Goal: Information Seeking & Learning: Check status

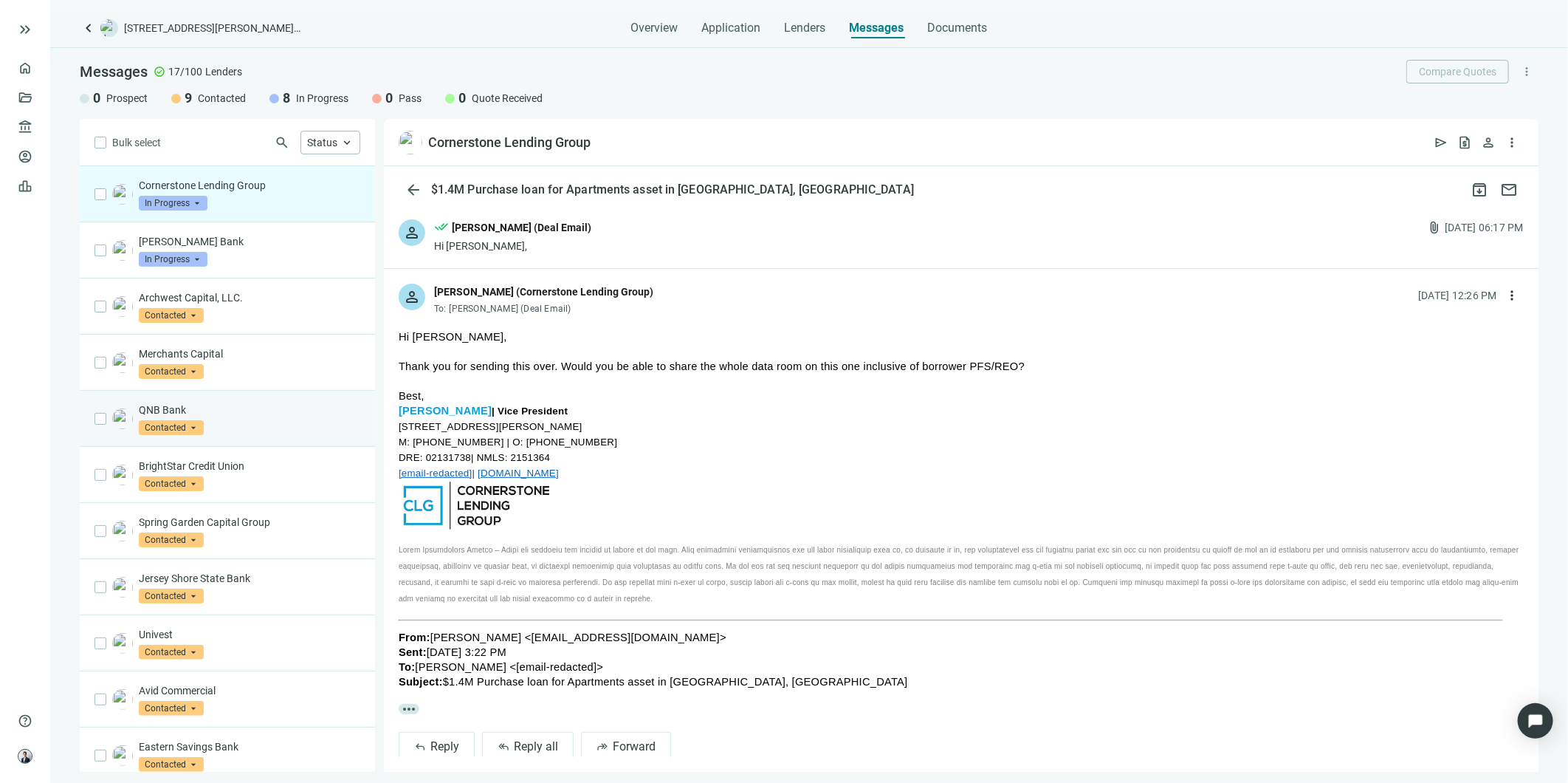
click at [301, 433] on div "QNB Bank Contacted arrow_drop_down" at bounding box center [249, 419] width 221 height 33
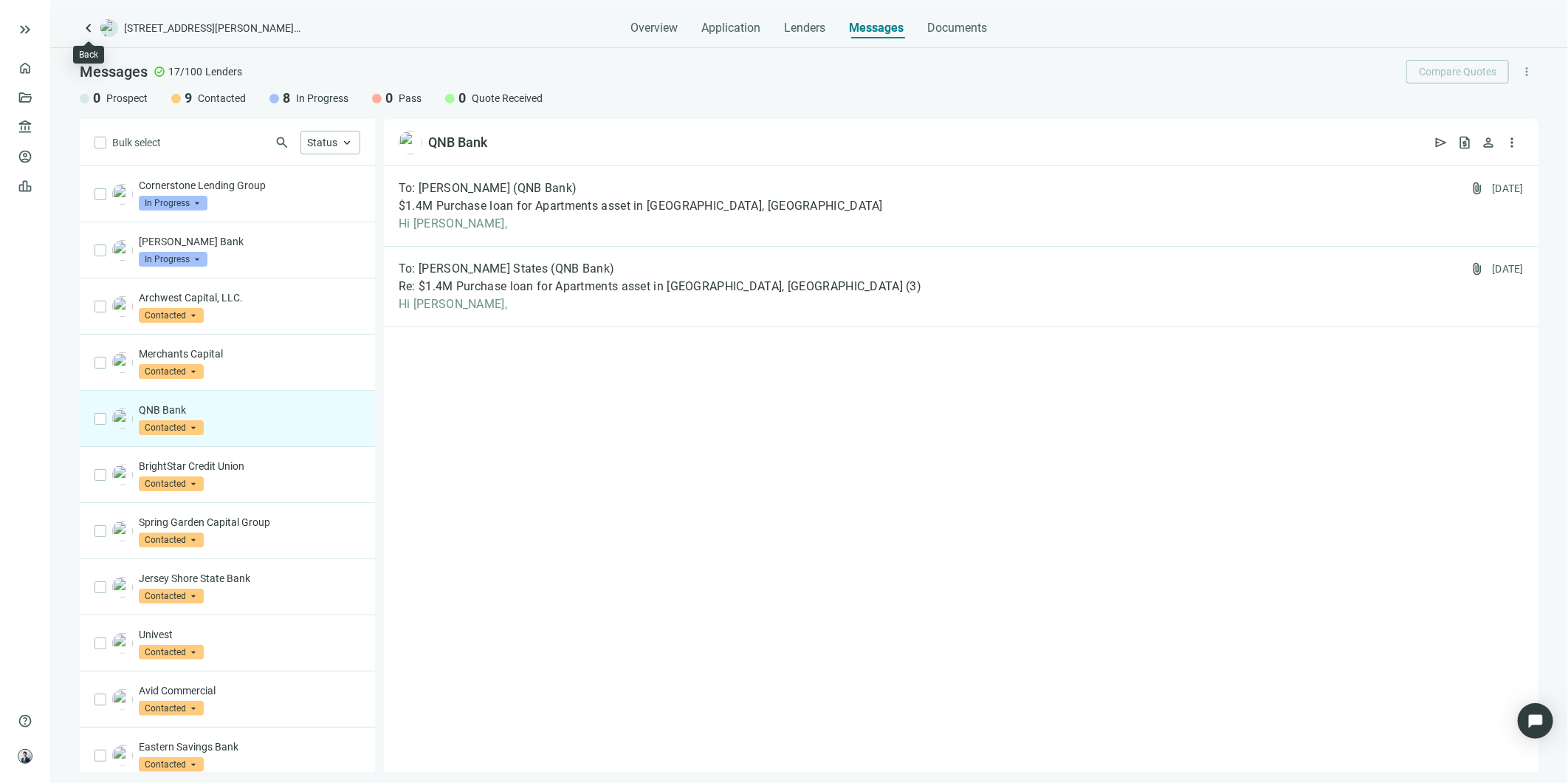
click at [81, 25] on span "keyboard_arrow_left" at bounding box center [88, 27] width 18 height 18
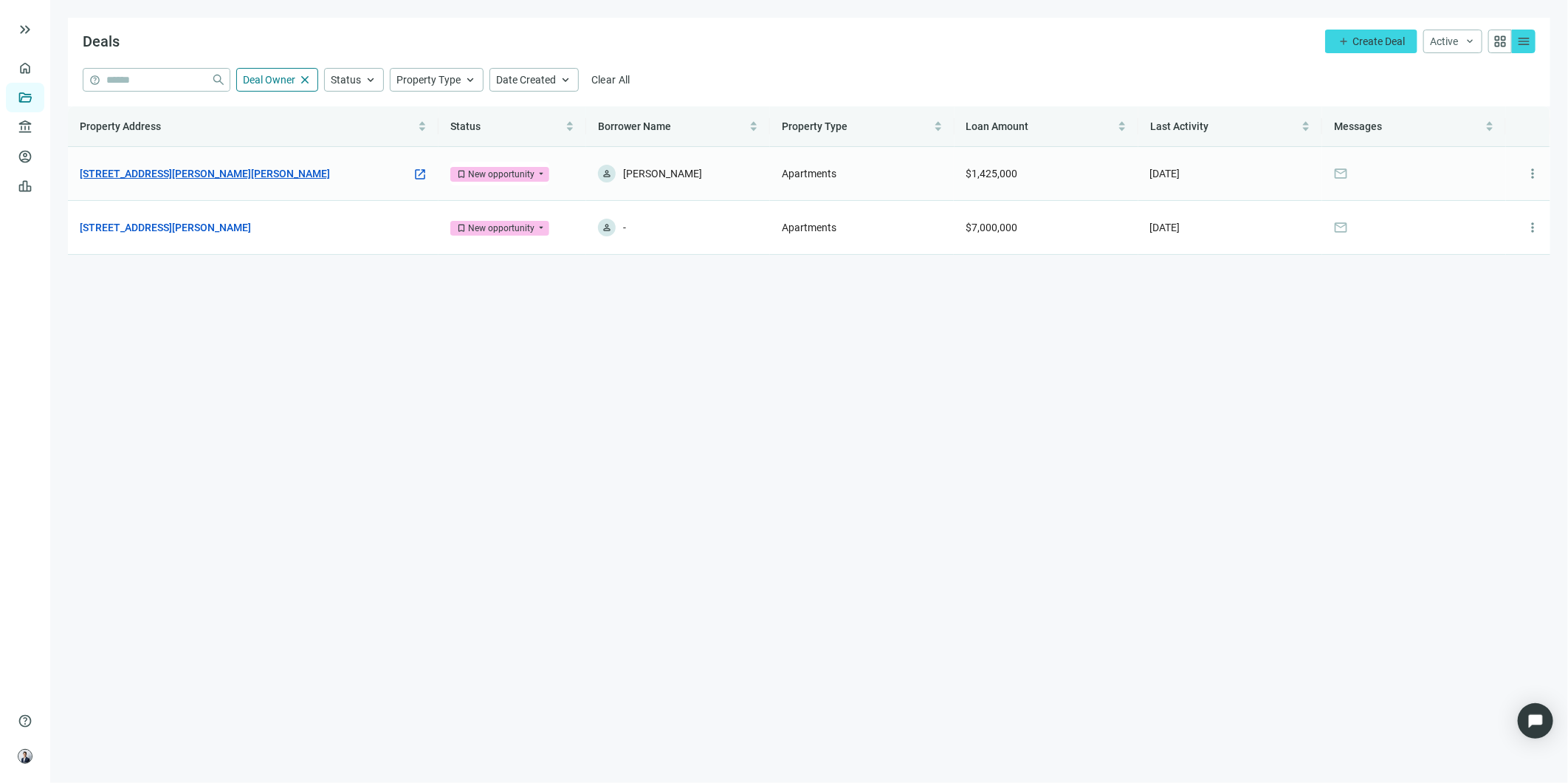
click at [220, 179] on link "[STREET_ADDRESS][PERSON_NAME][PERSON_NAME]" at bounding box center [205, 173] width 250 height 16
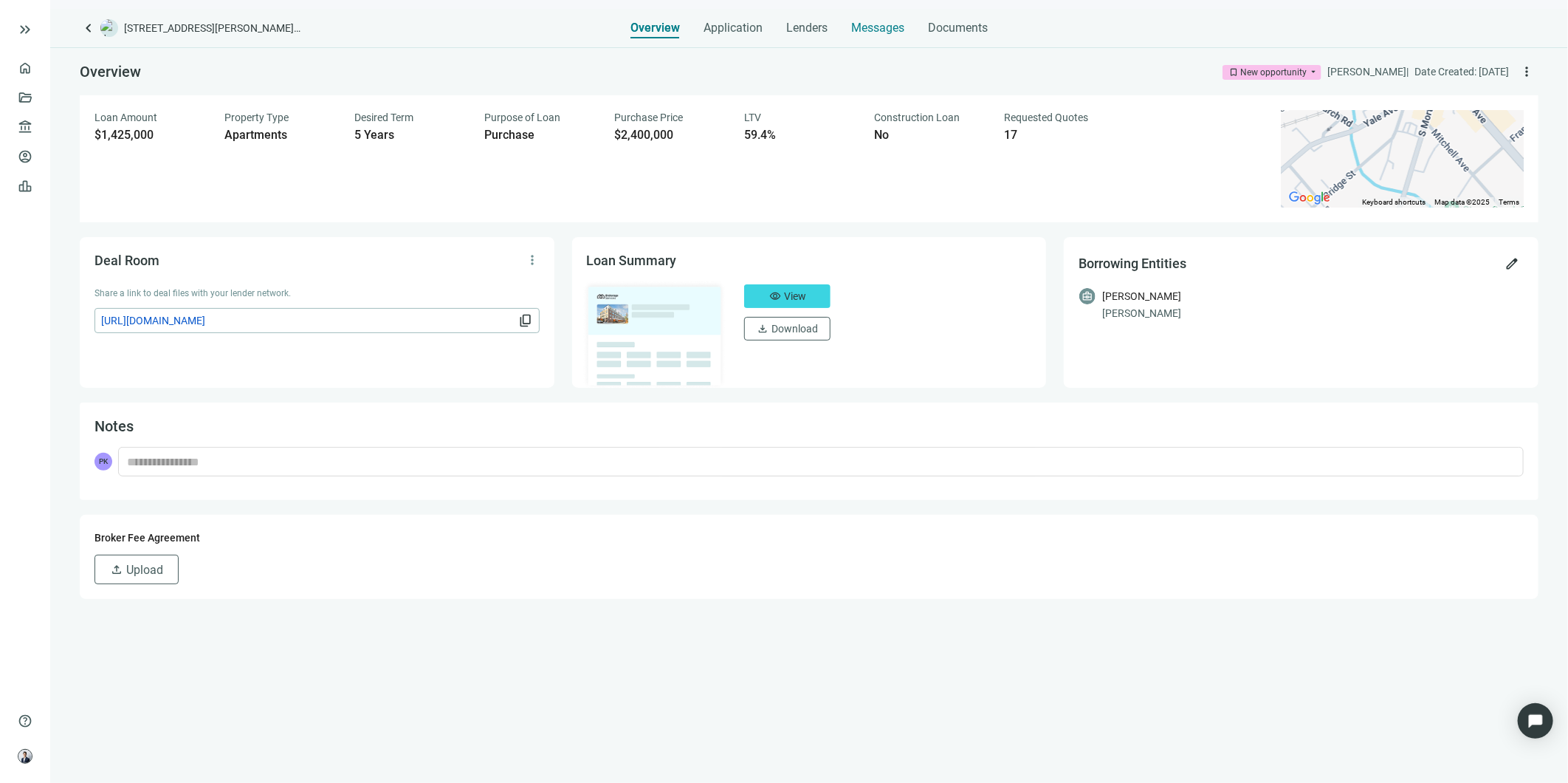
click at [903, 35] on div "Messages" at bounding box center [878, 23] width 53 height 29
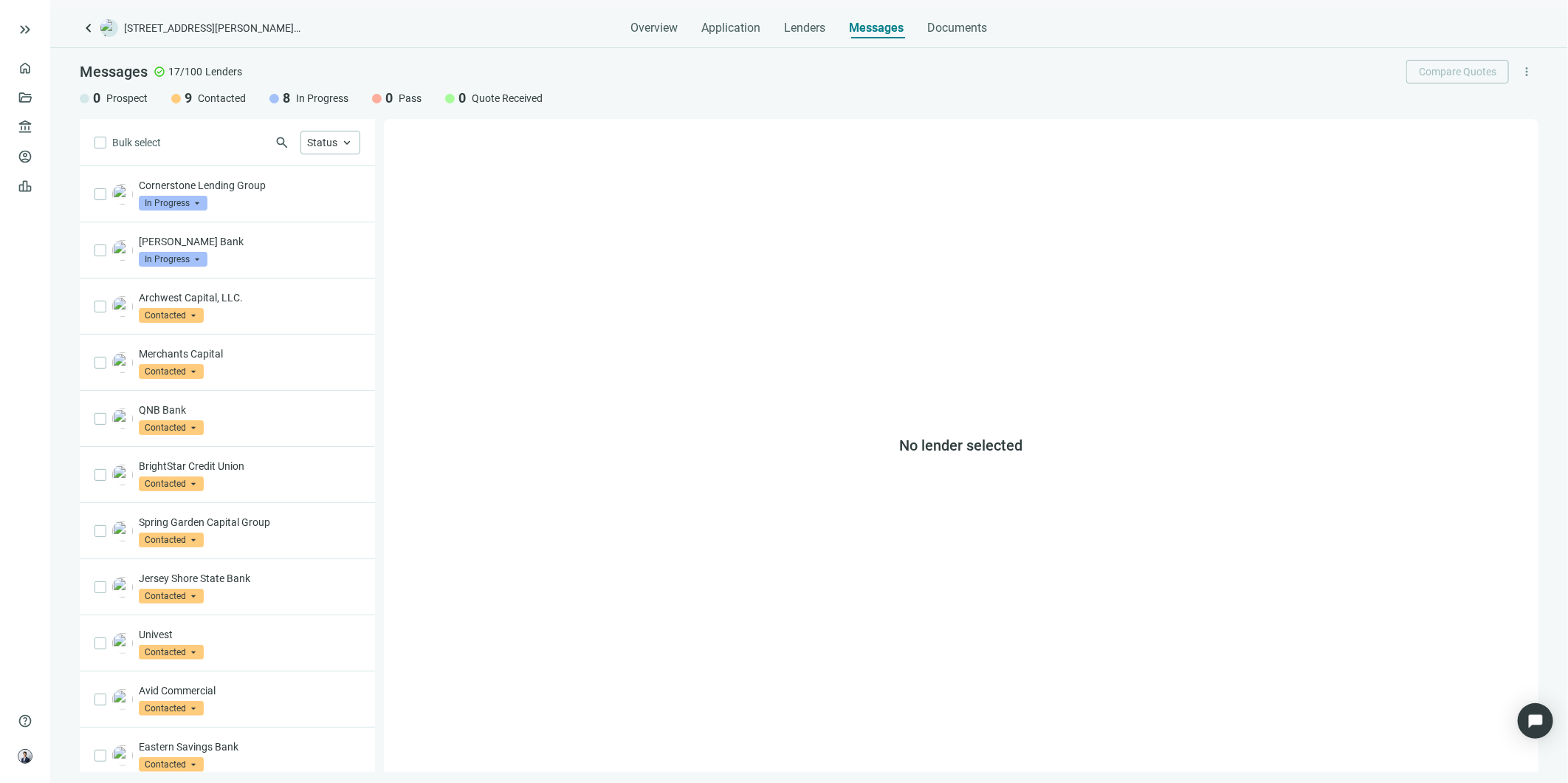
click at [822, 39] on div "keyboard_arrow_left [STREET_ADDRESS][PERSON_NAME][PERSON_NAME] Overview Applica…" at bounding box center [809, 395] width 1518 height 774
click at [825, 33] on span "Lenders" at bounding box center [806, 27] width 41 height 15
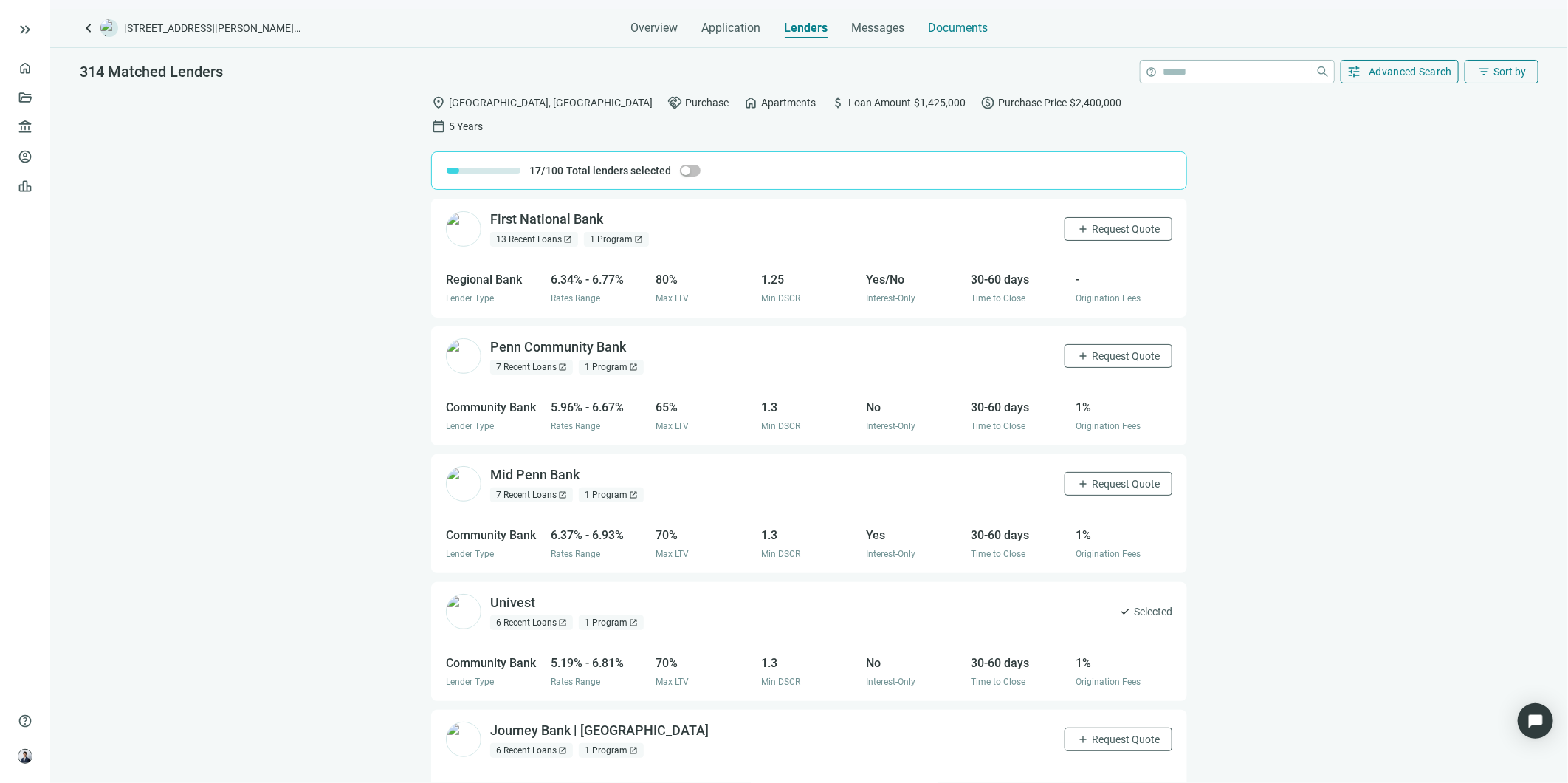
click at [953, 29] on span "Documents" at bounding box center [958, 27] width 60 height 15
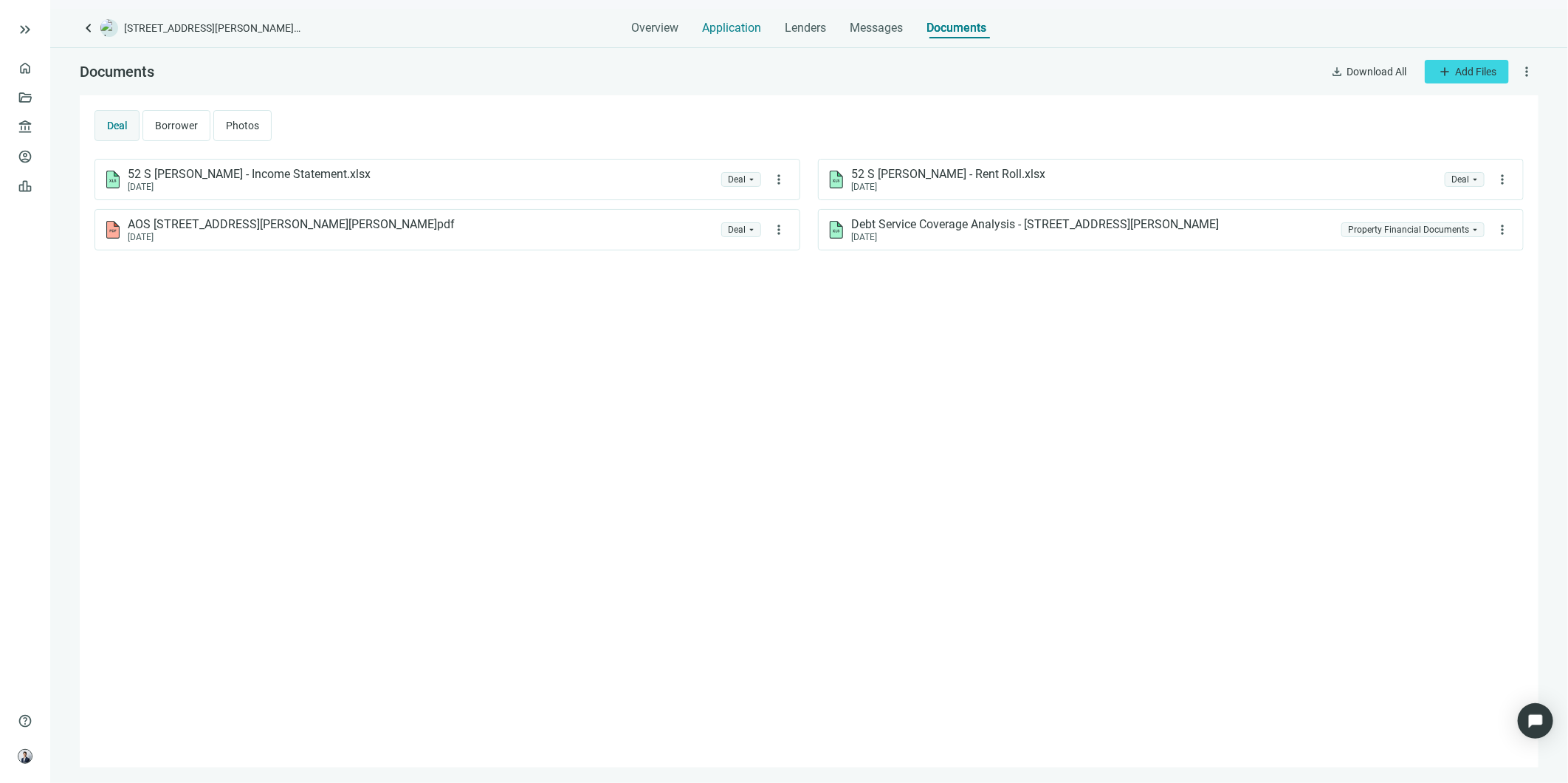
click at [726, 29] on span "Application" at bounding box center [732, 27] width 59 height 15
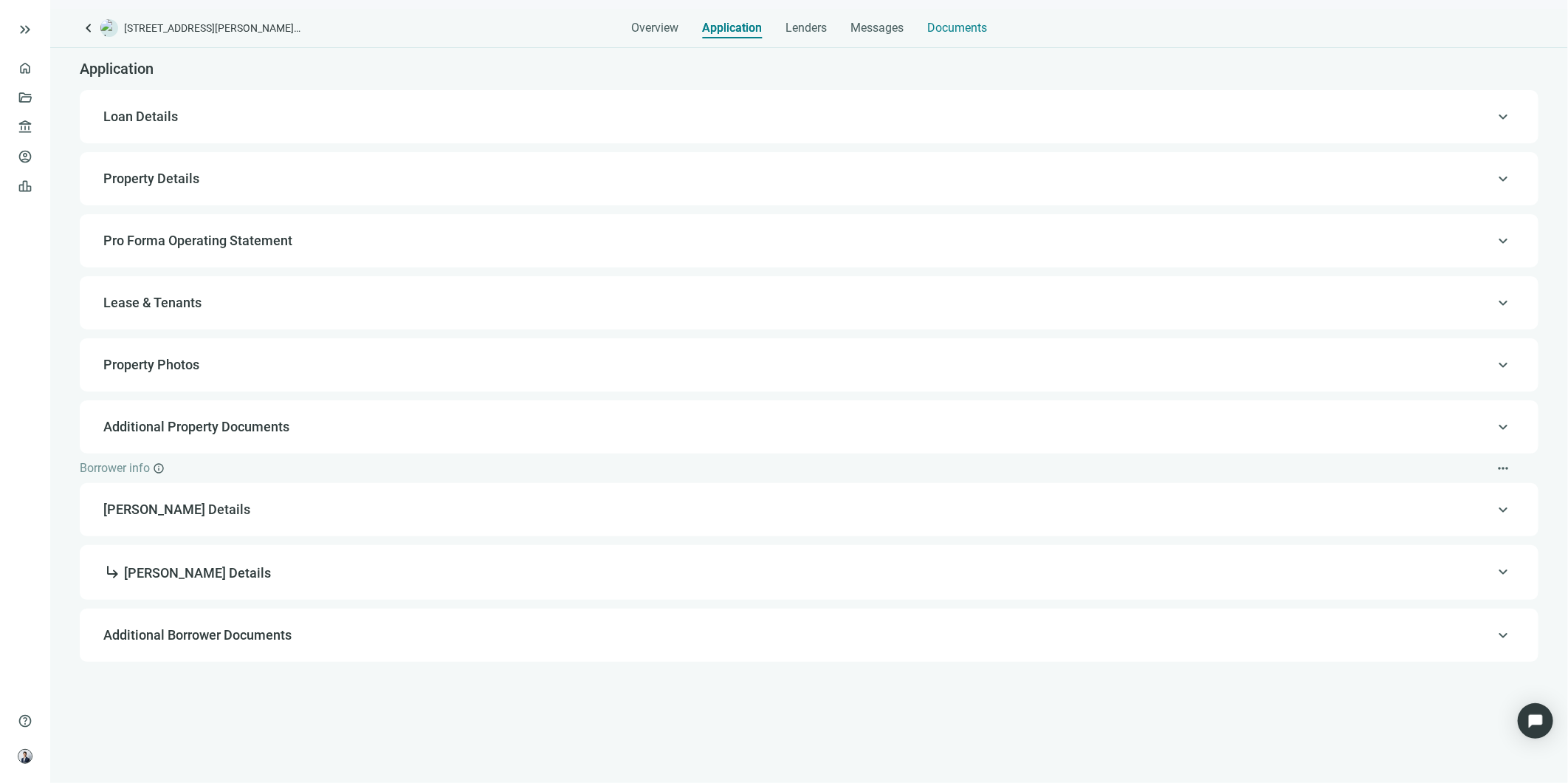
click at [950, 33] on span "Documents" at bounding box center [958, 27] width 60 height 15
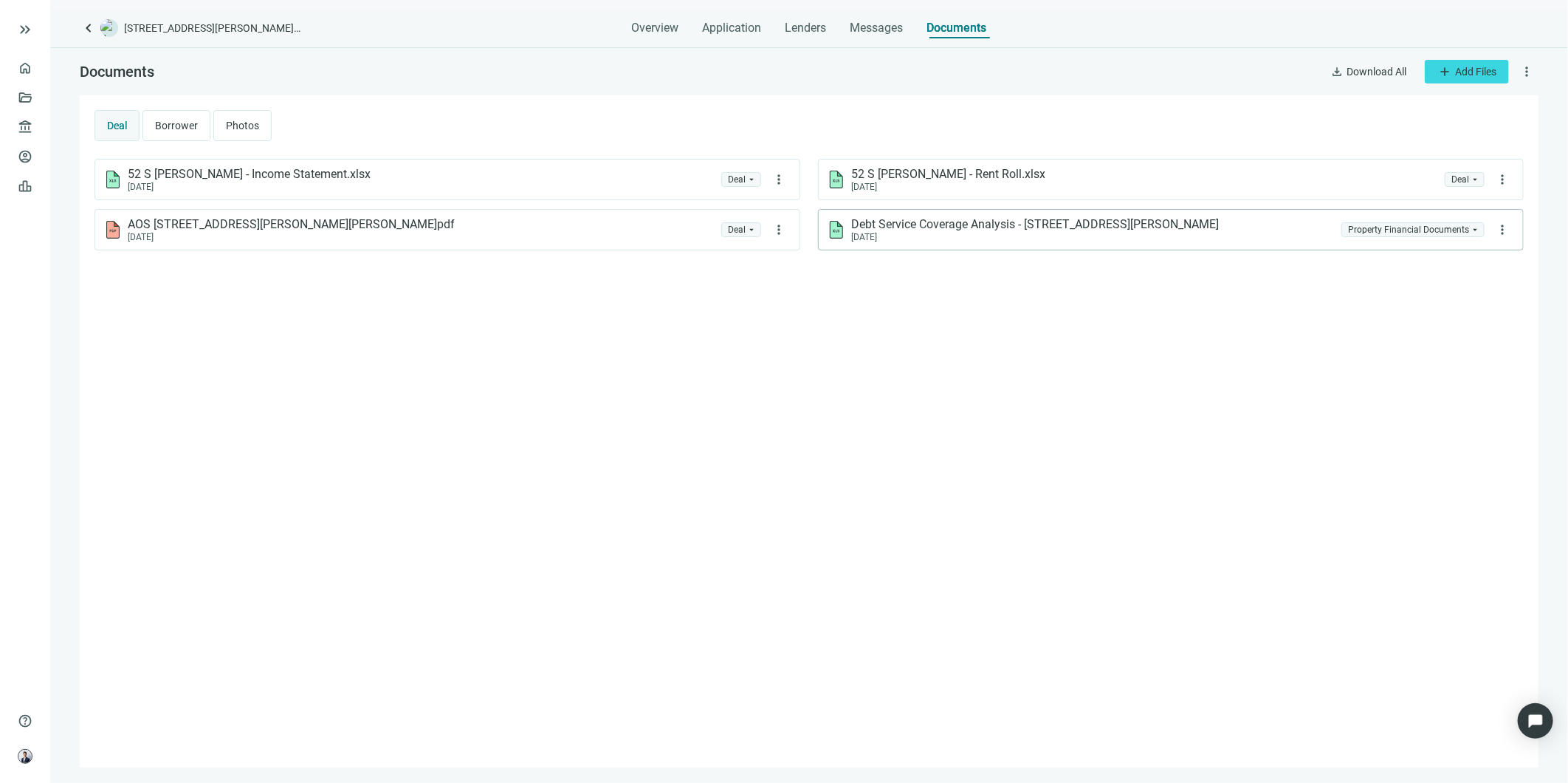
click at [1084, 237] on div "[DATE]" at bounding box center [1035, 237] width 368 height 10
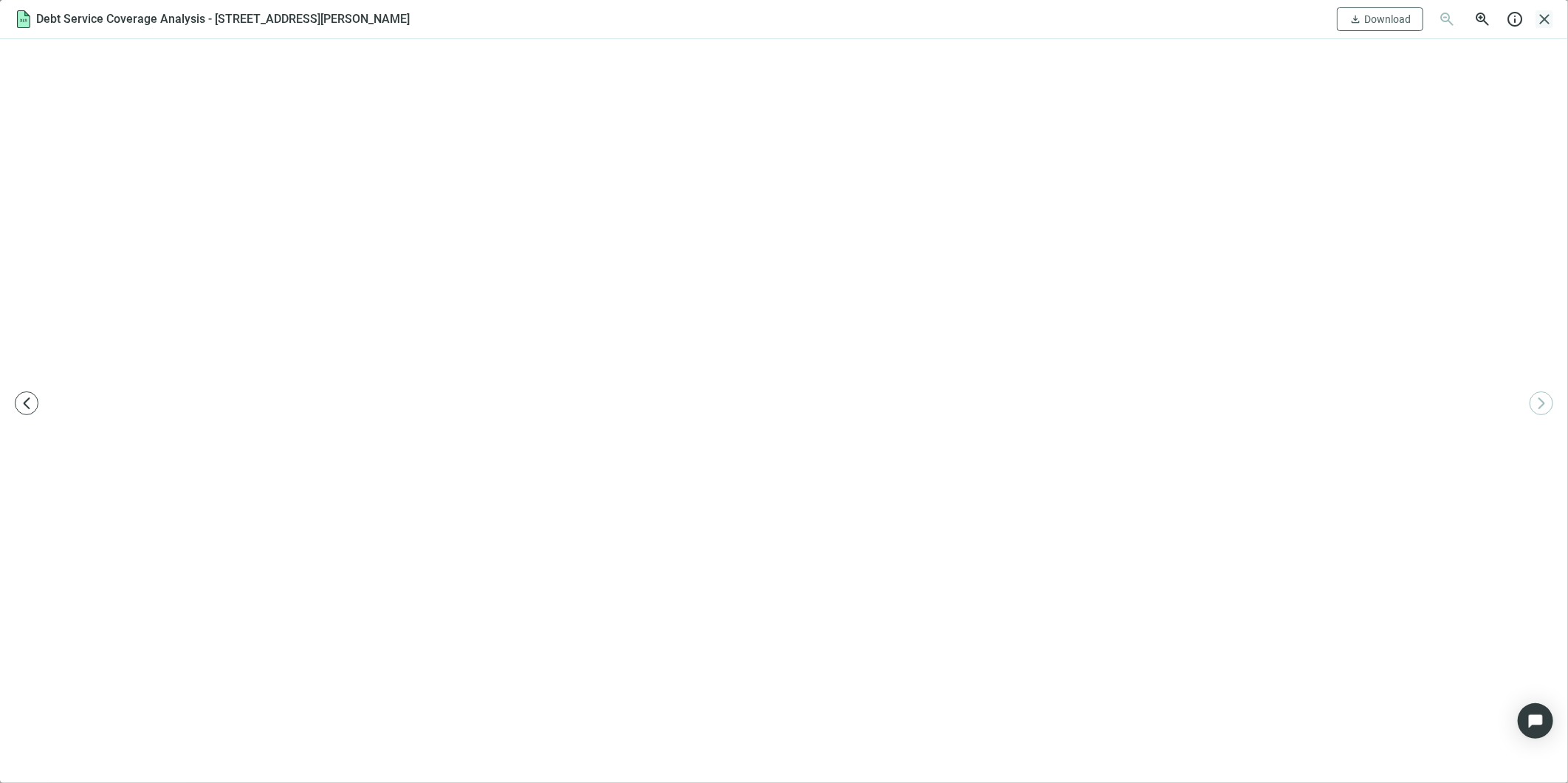
click at [1544, 18] on span "close" at bounding box center [1544, 19] width 18 height 18
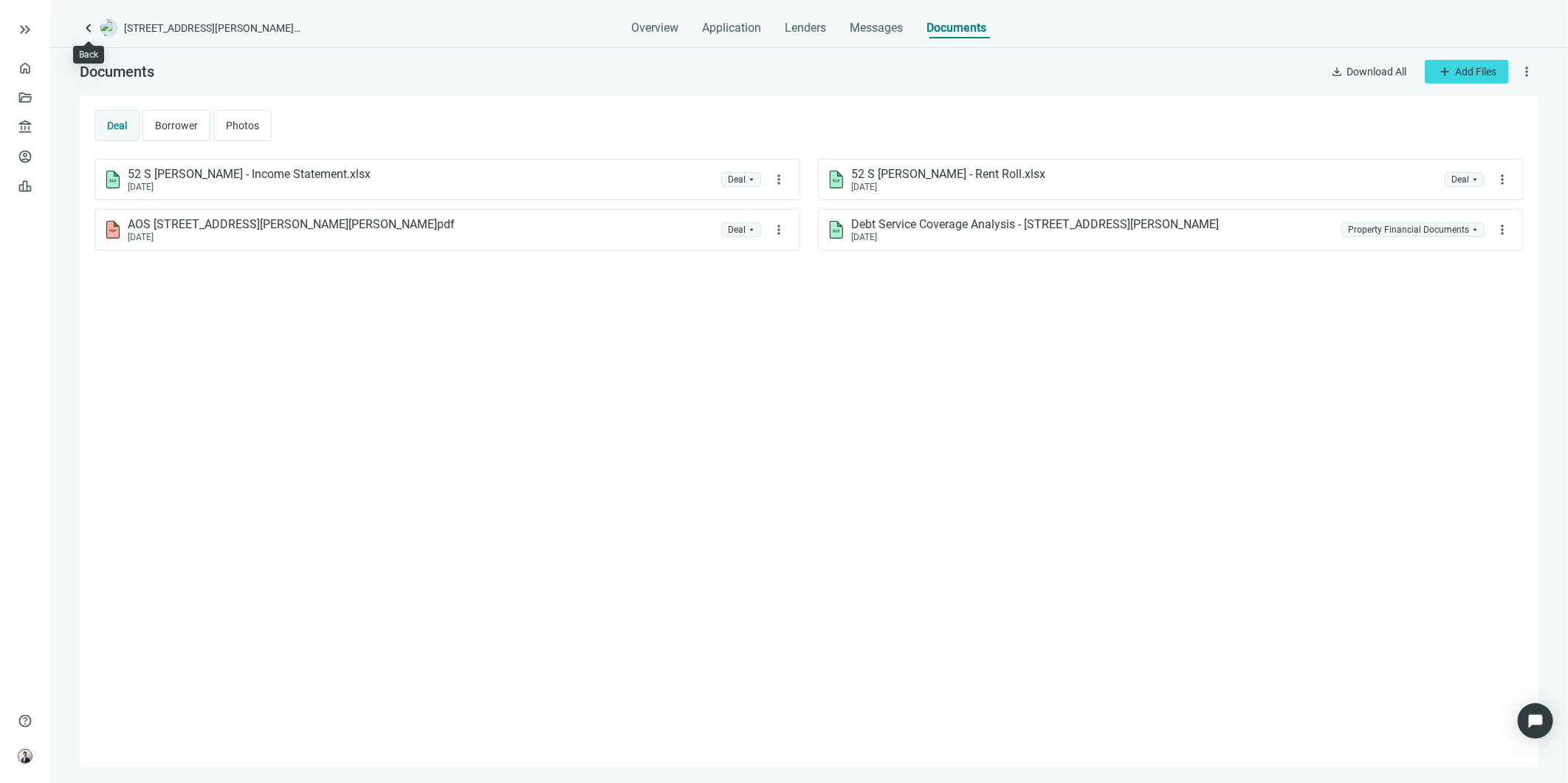
click at [87, 23] on span "keyboard_arrow_left" at bounding box center [88, 27] width 18 height 18
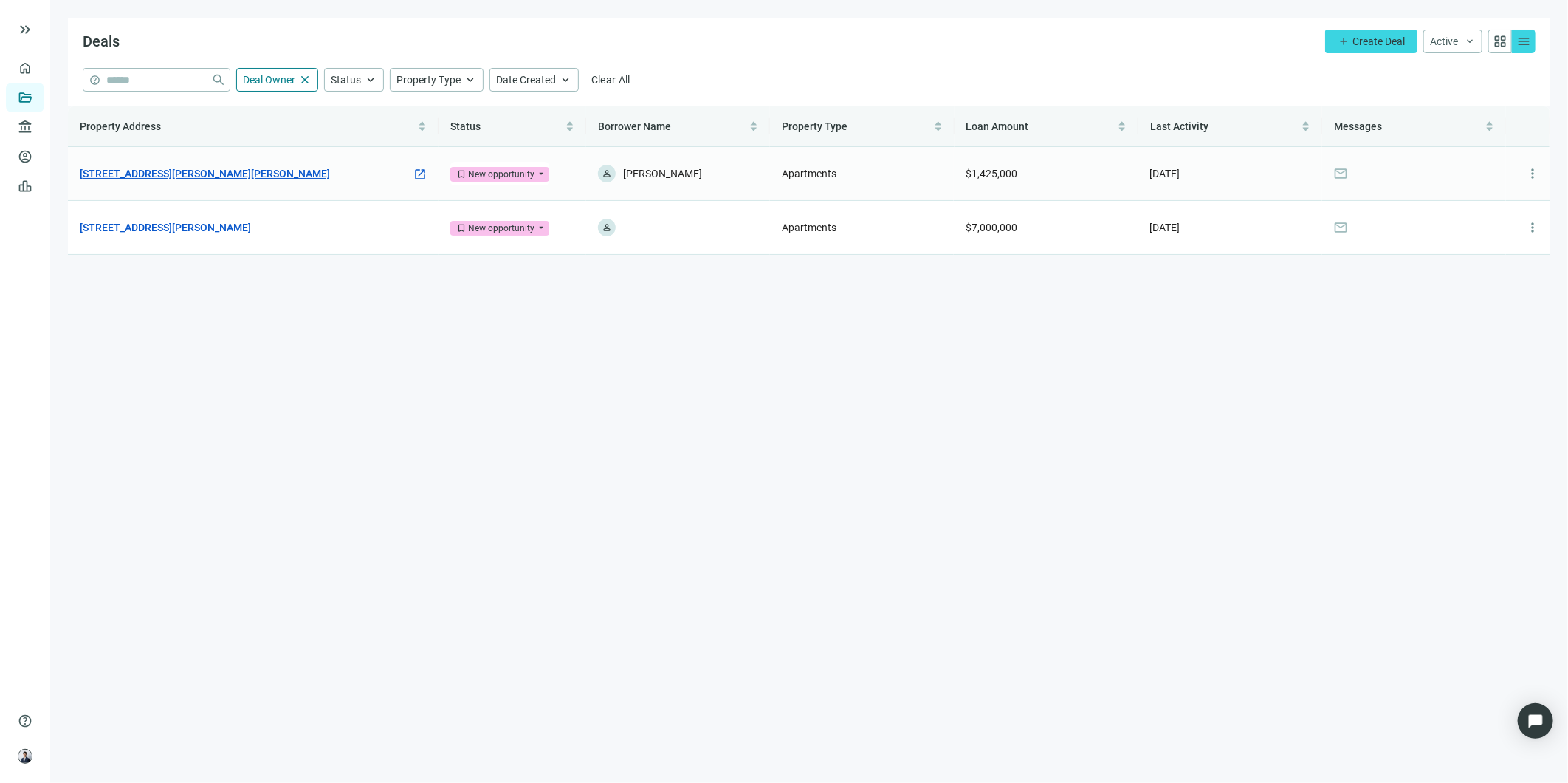
click at [183, 173] on link "[STREET_ADDRESS][PERSON_NAME][PERSON_NAME]" at bounding box center [205, 173] width 250 height 16
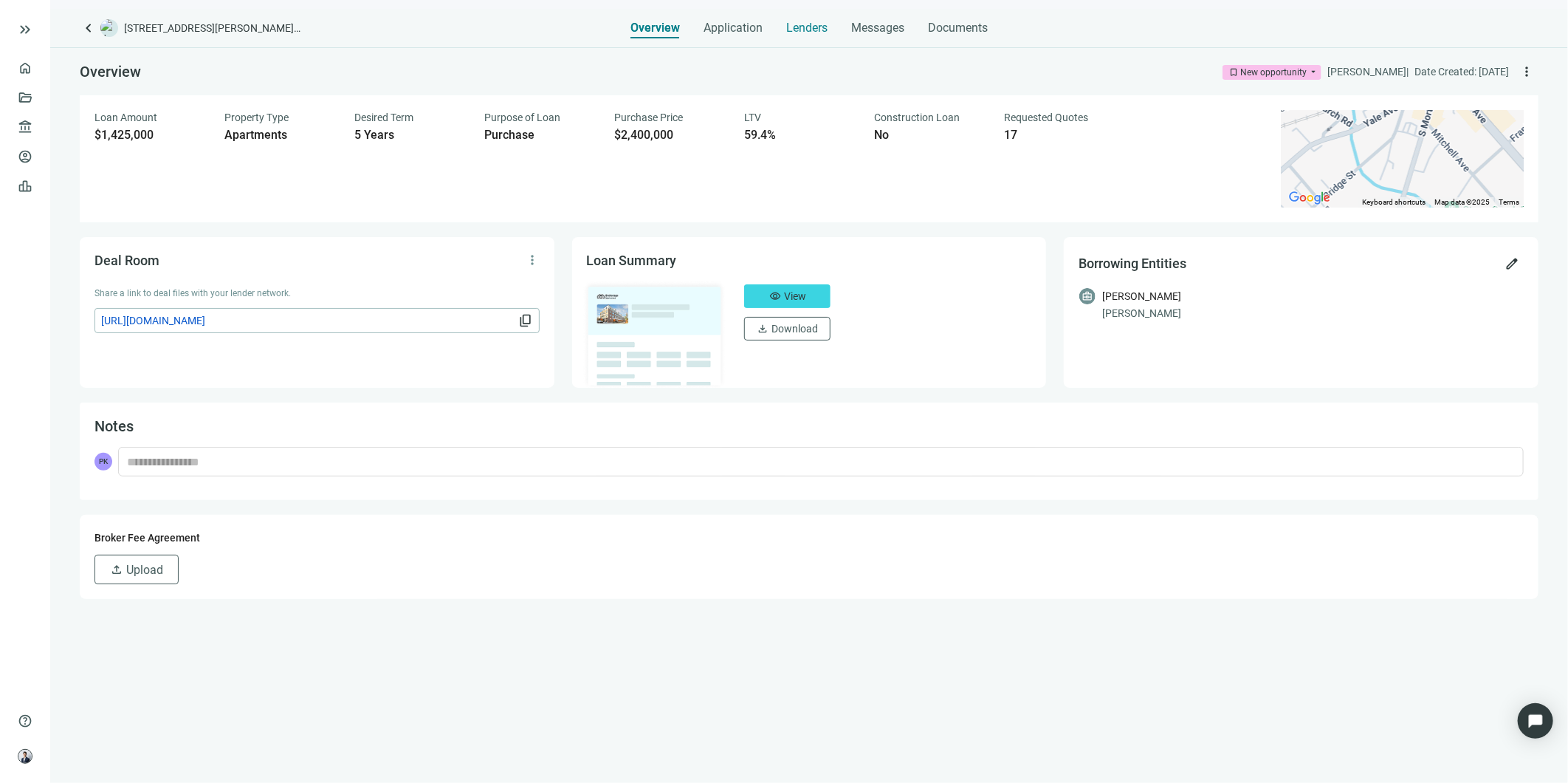
click at [810, 27] on span "Lenders" at bounding box center [807, 27] width 41 height 15
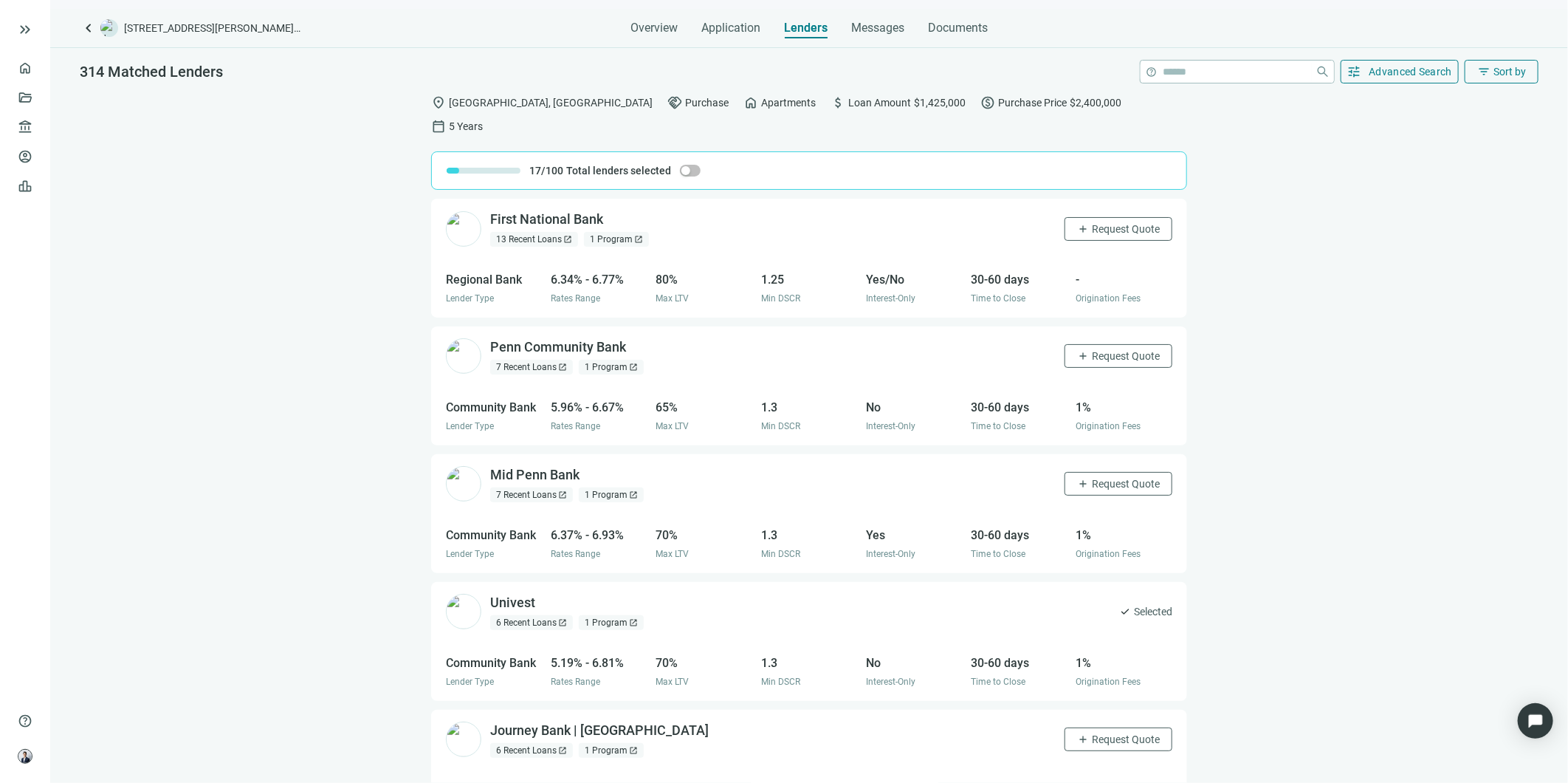
click at [762, 26] on div "Overview Application Lenders Messages Documents" at bounding box center [809, 23] width 357 height 29
click at [752, 28] on span "Application" at bounding box center [730, 27] width 59 height 15
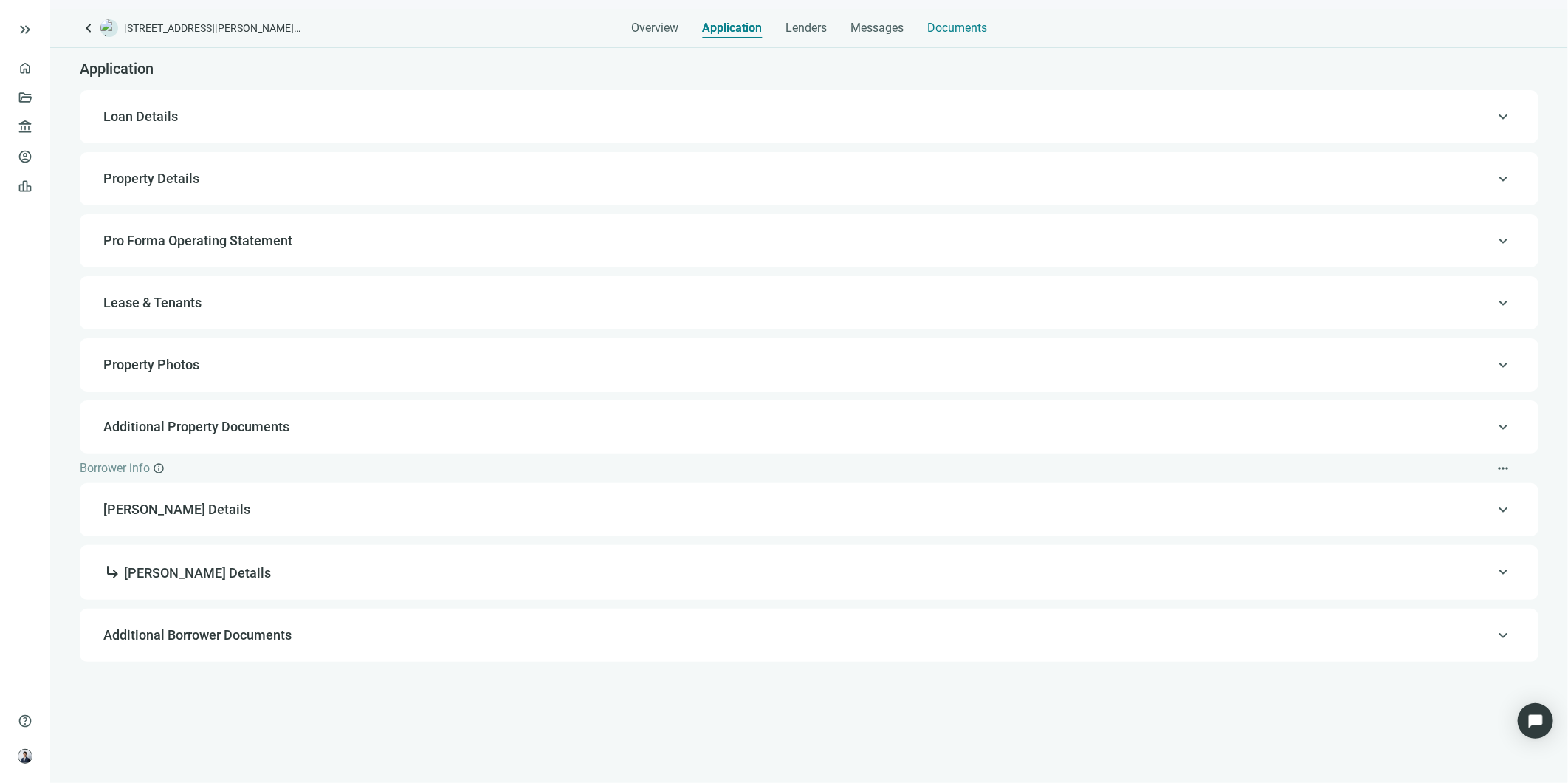
click at [969, 30] on span "Documents" at bounding box center [958, 27] width 60 height 15
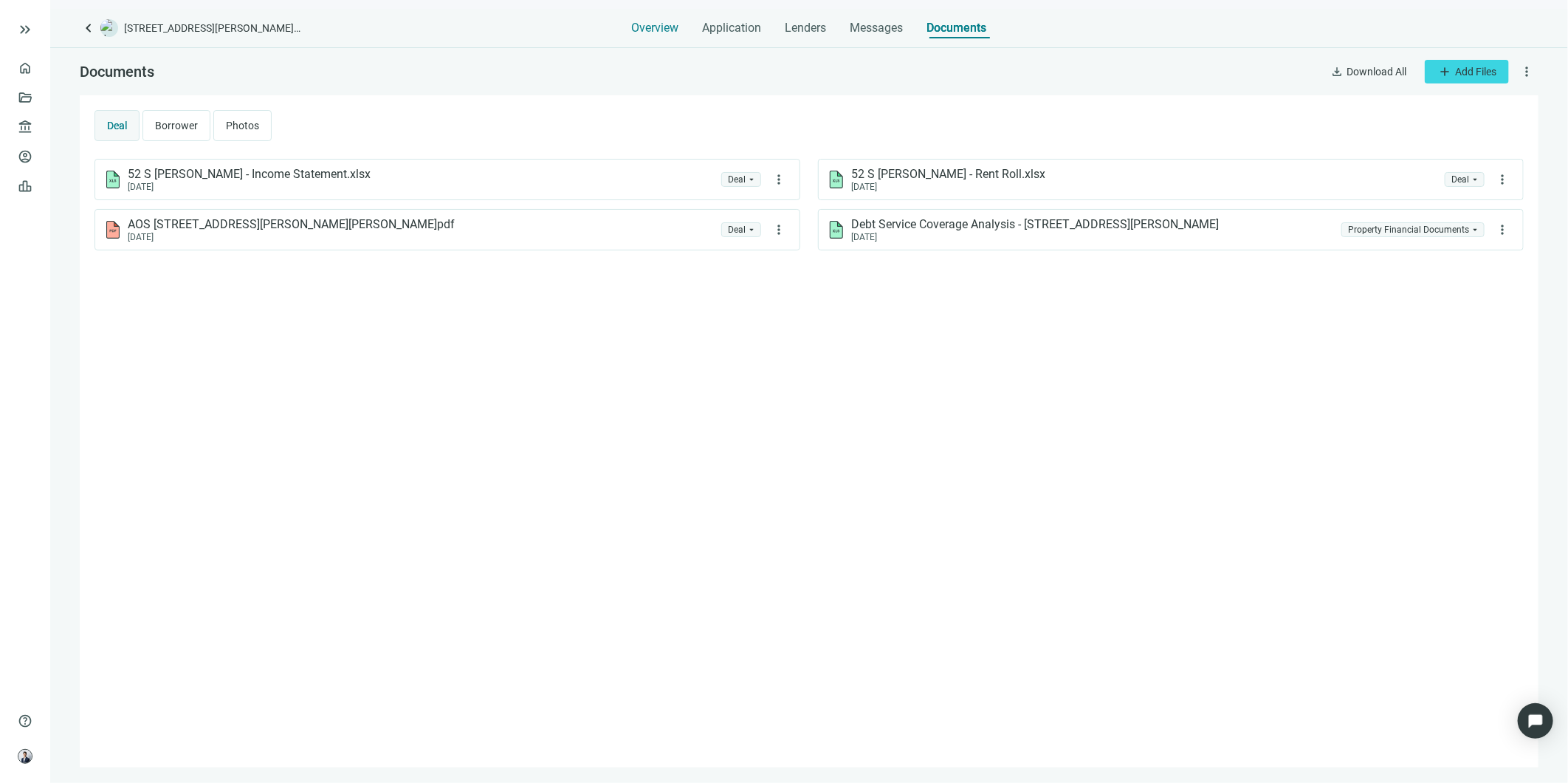
click at [651, 29] on span "Overview" at bounding box center [655, 27] width 47 height 15
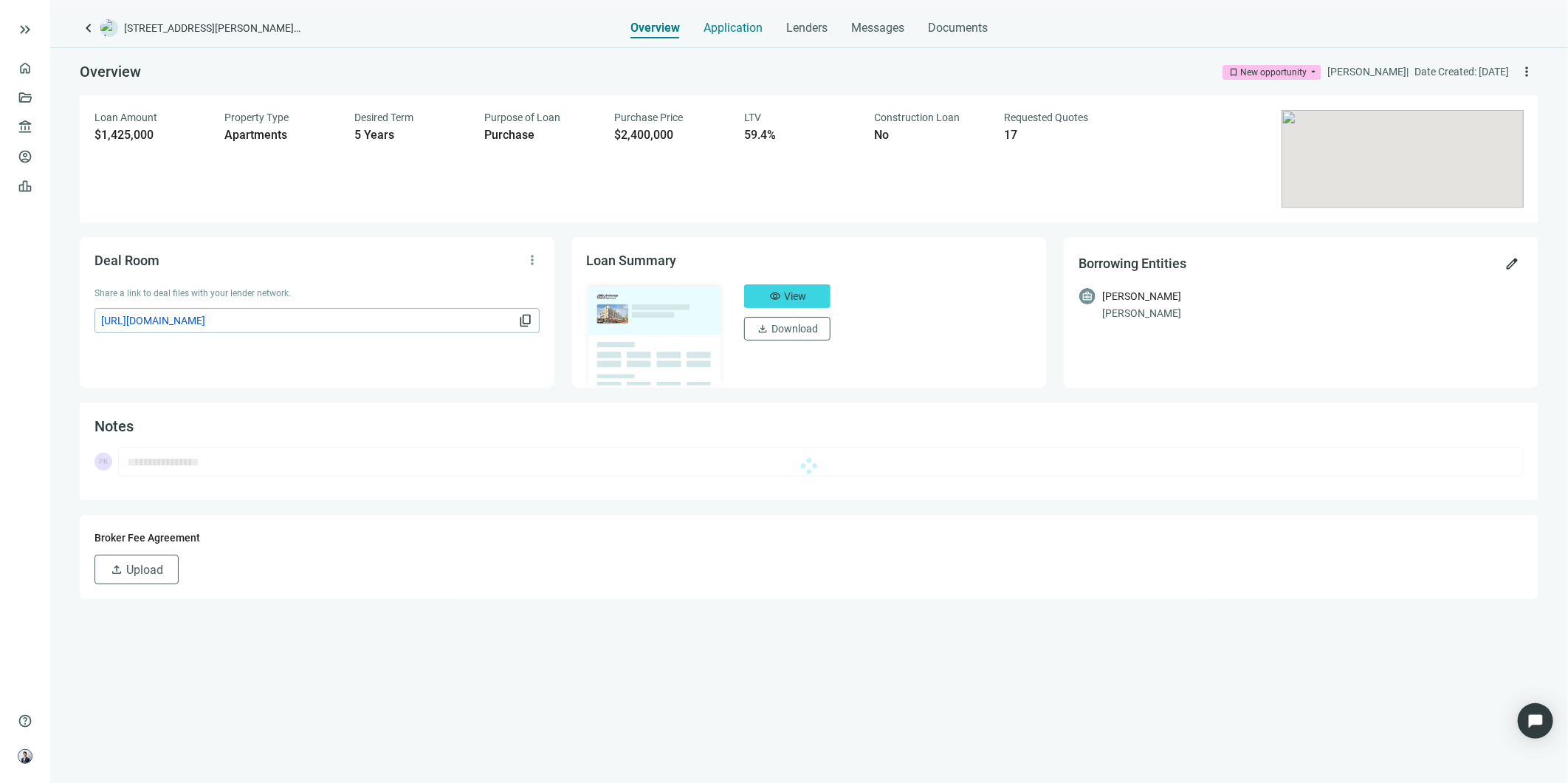
click at [730, 27] on span "Application" at bounding box center [733, 27] width 59 height 15
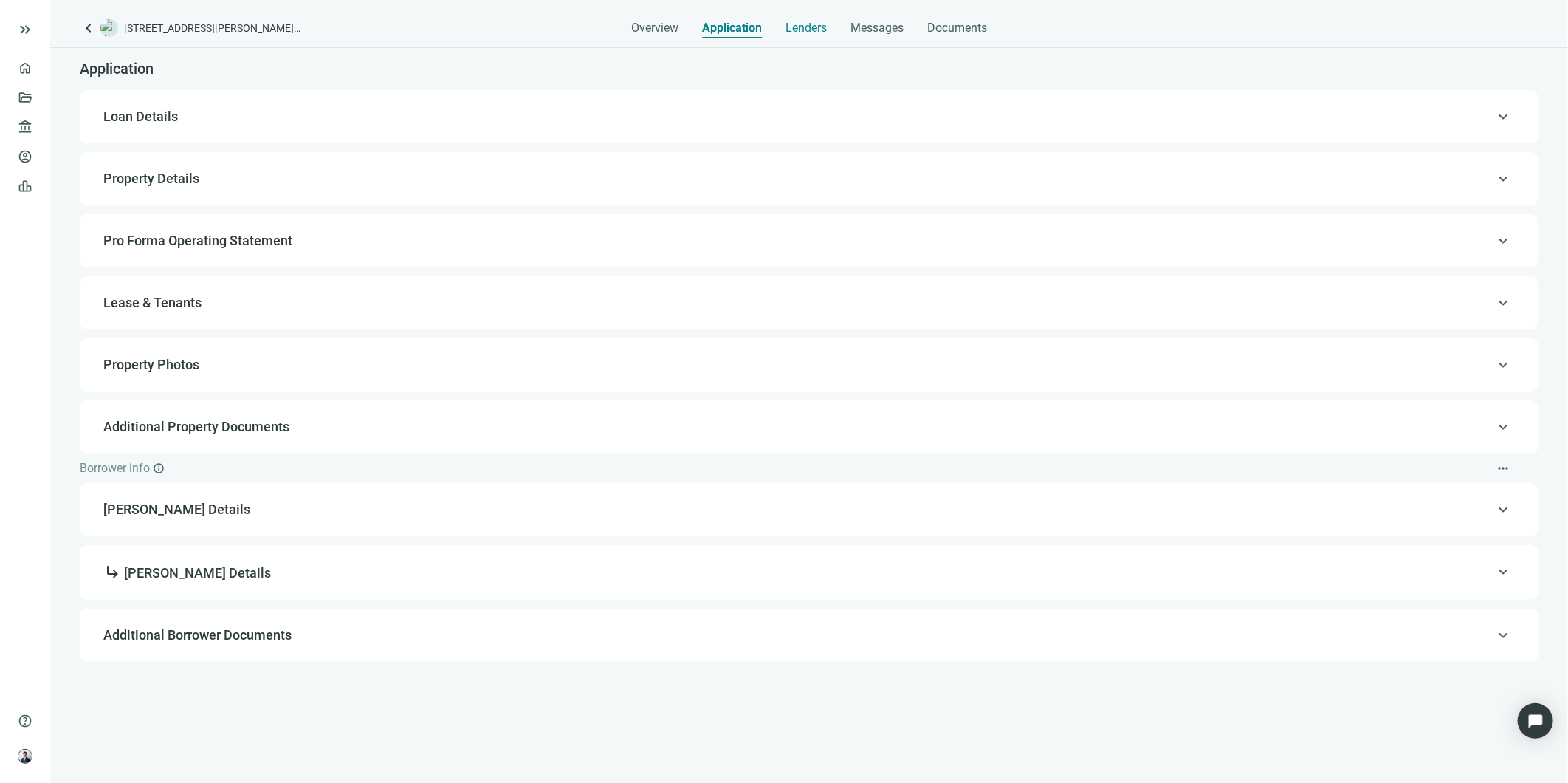
click at [806, 30] on span "Lenders" at bounding box center [806, 27] width 41 height 15
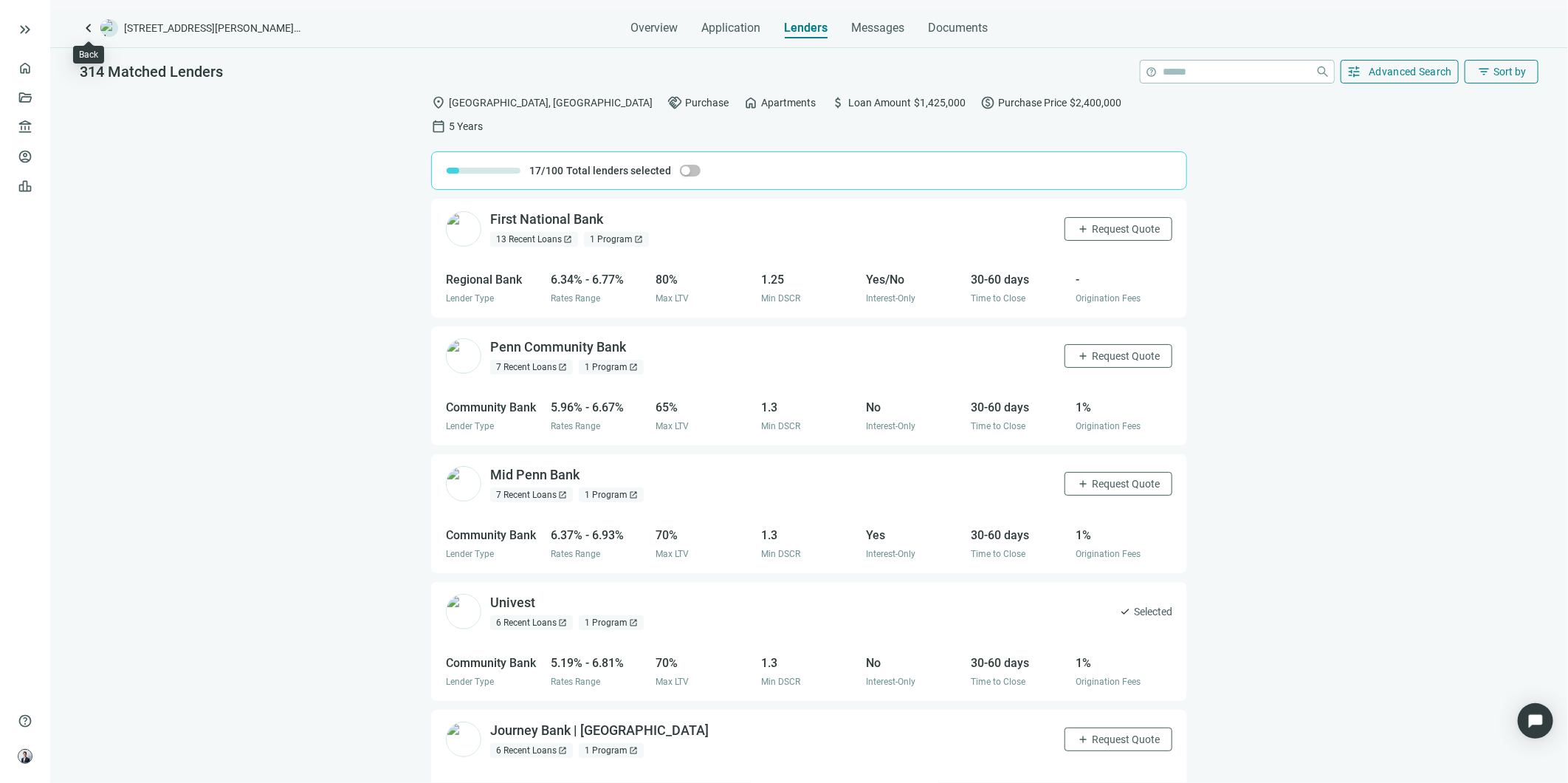
click at [80, 29] on span "keyboard_arrow_left" at bounding box center [88, 27] width 18 height 18
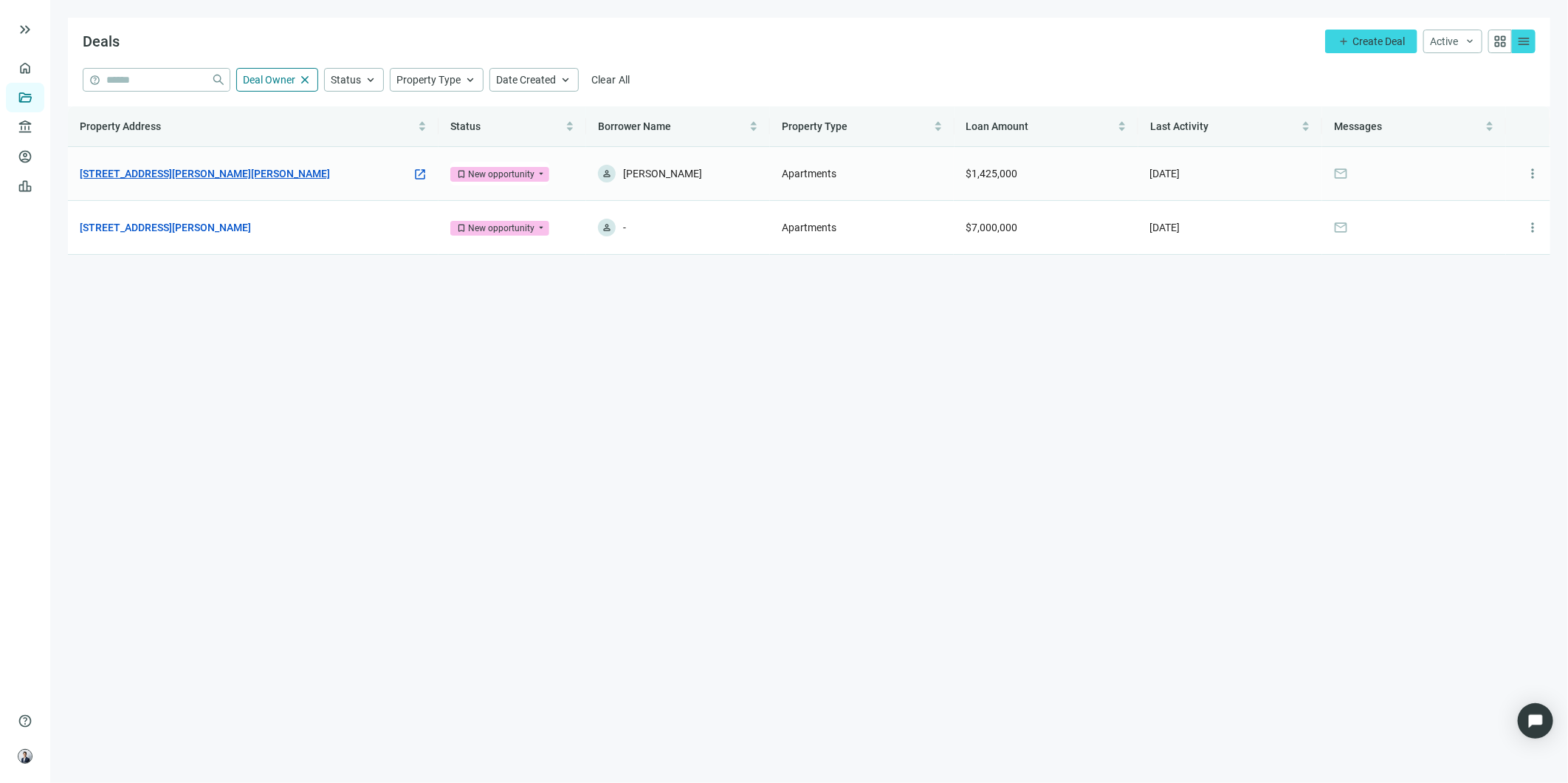
click at [208, 179] on link "[STREET_ADDRESS][PERSON_NAME][PERSON_NAME]" at bounding box center [205, 173] width 250 height 16
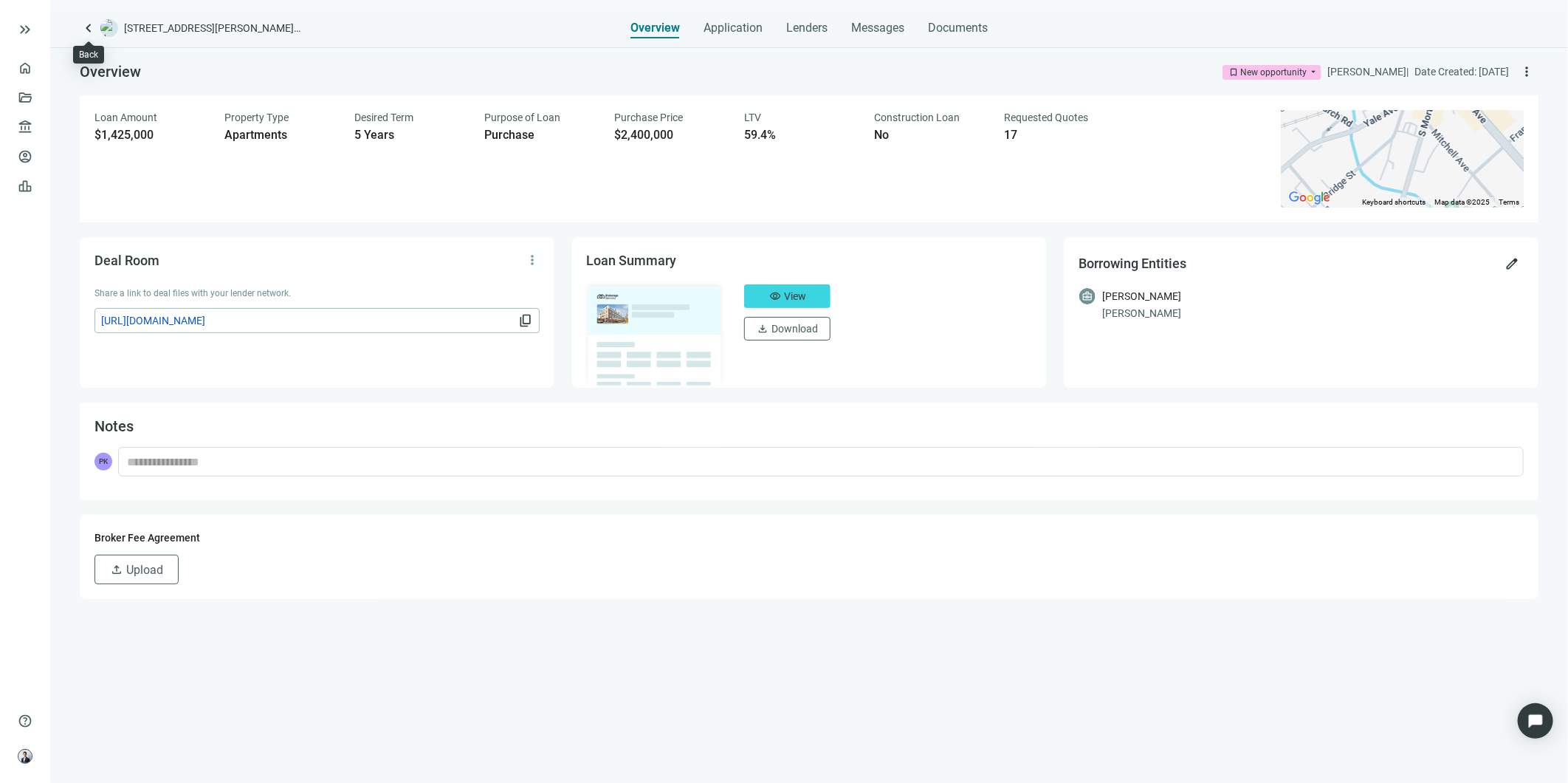
click at [93, 33] on span "keyboard_arrow_left" at bounding box center [88, 27] width 18 height 18
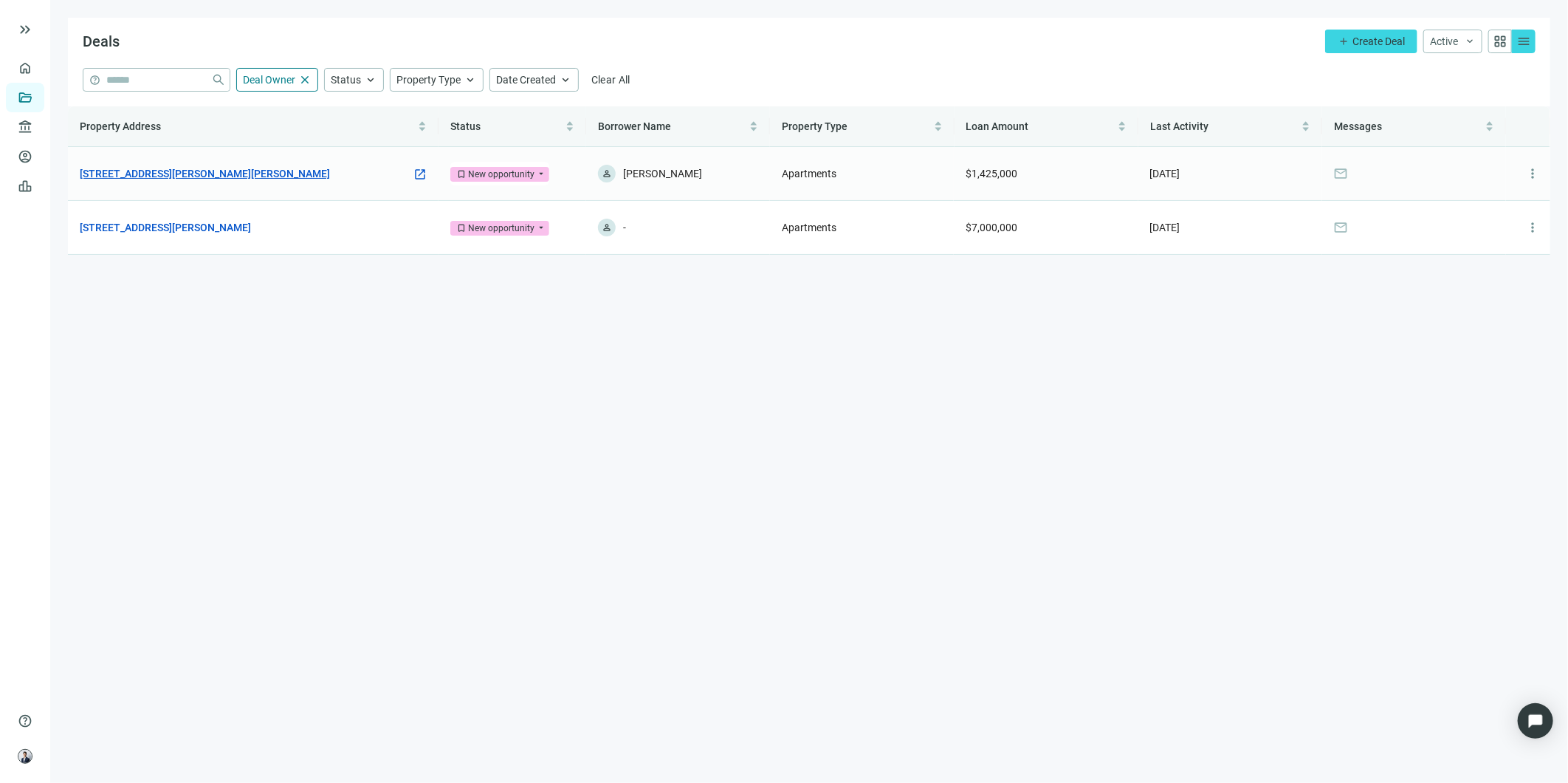
click at [195, 178] on link "[STREET_ADDRESS][PERSON_NAME][PERSON_NAME]" at bounding box center [205, 173] width 250 height 16
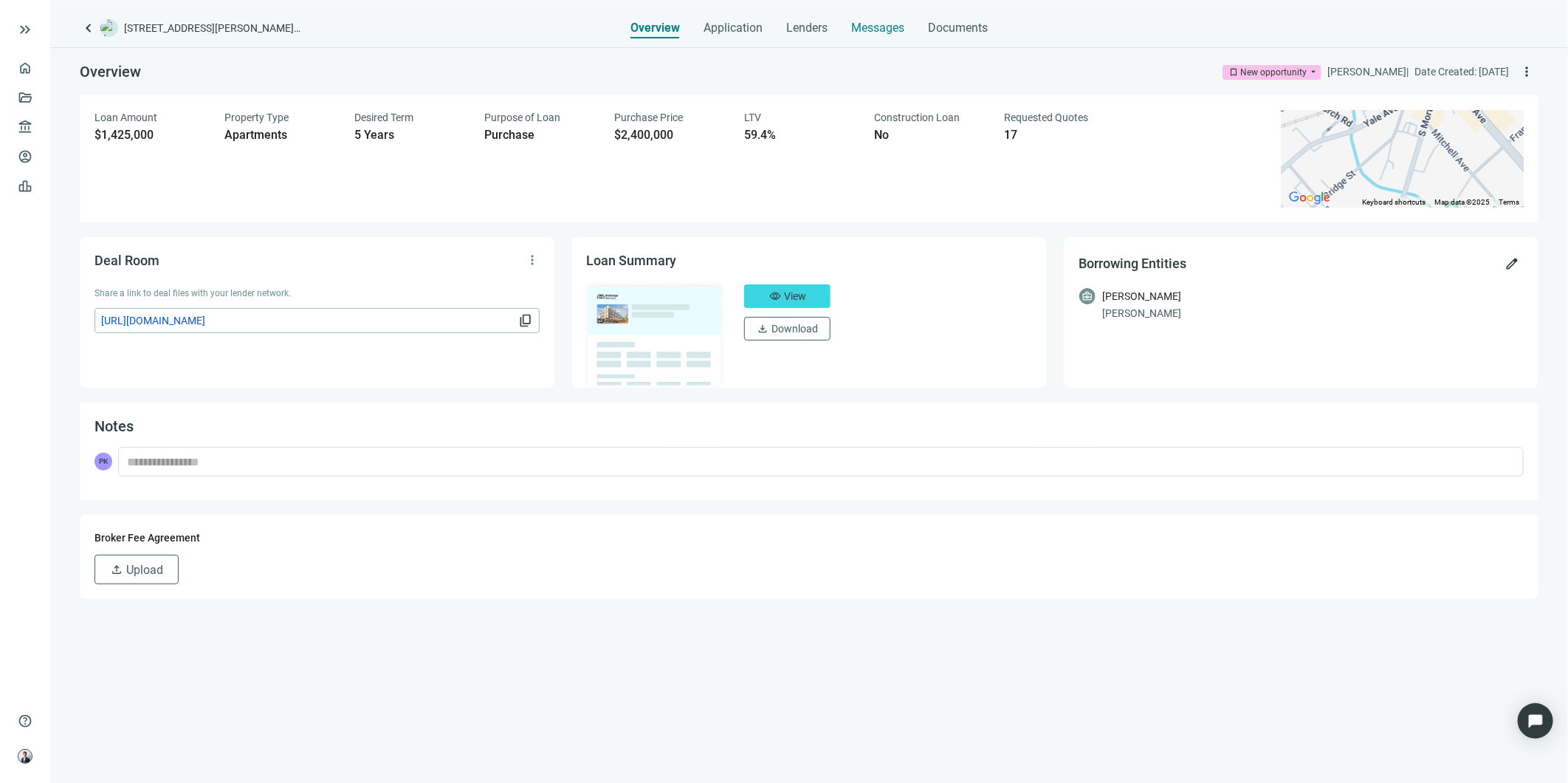
click at [887, 31] on span "Messages" at bounding box center [878, 27] width 53 height 14
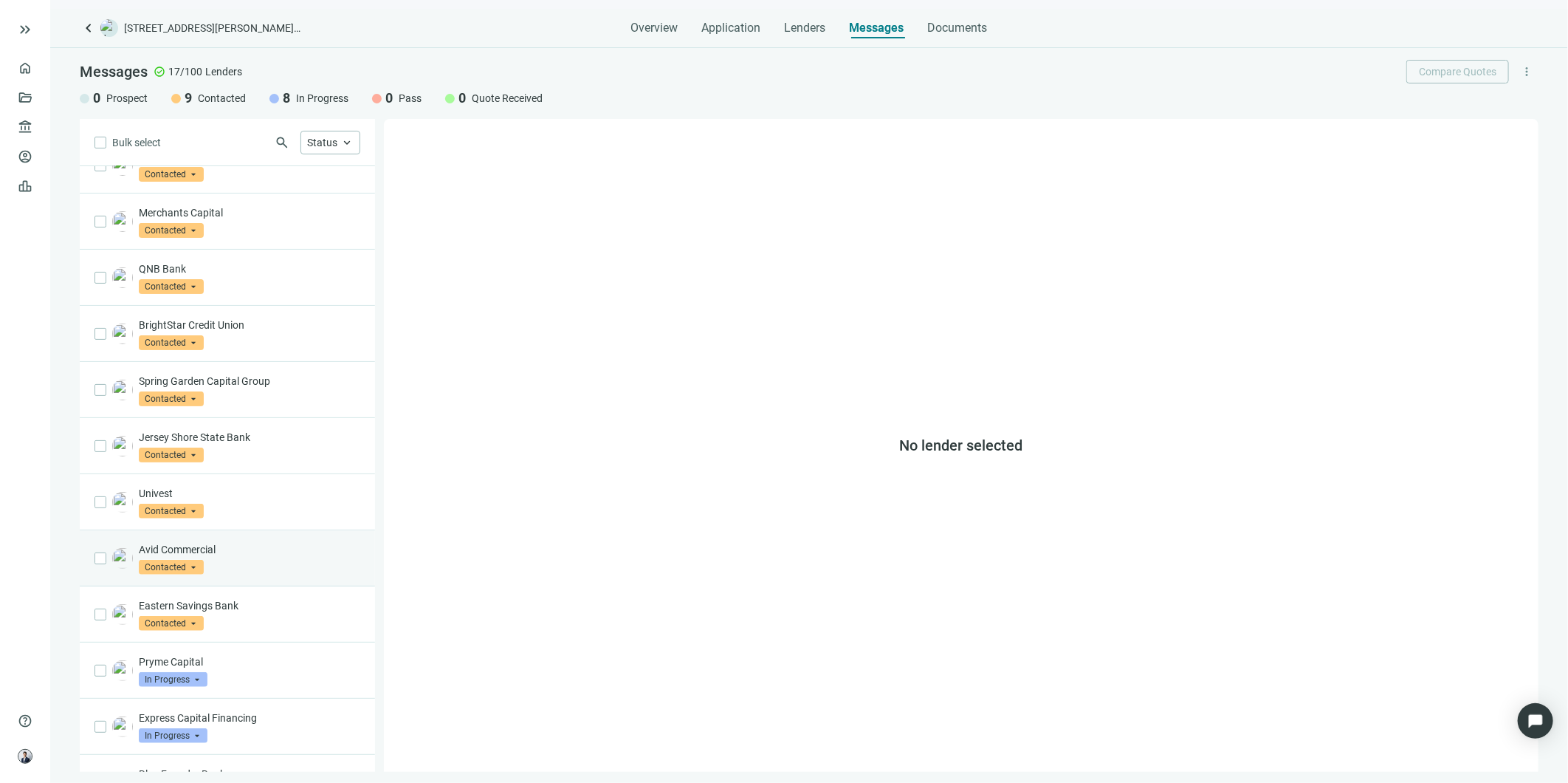
scroll to position [104, 0]
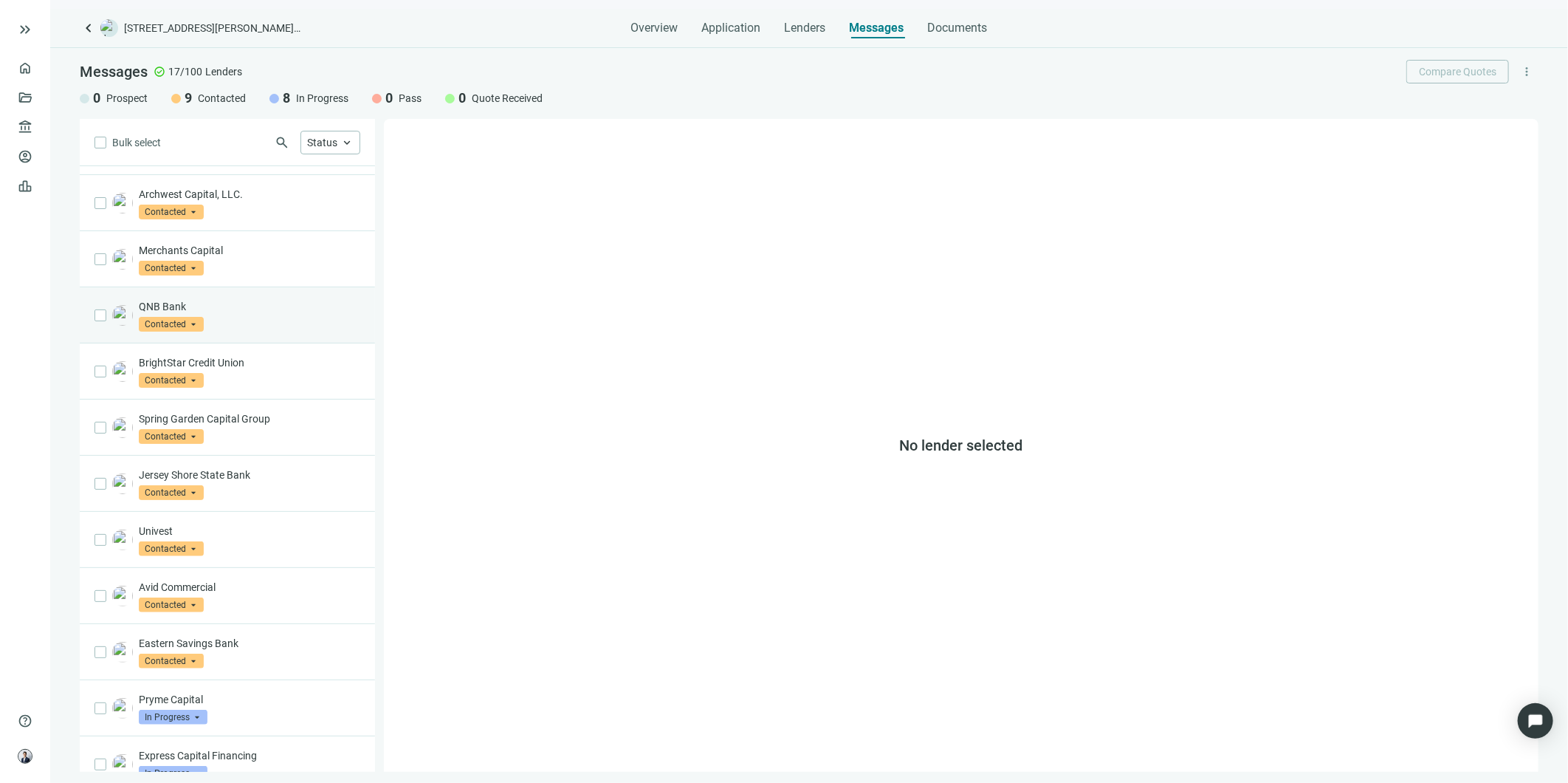
click at [309, 316] on div "QNB Bank Contacted arrow_drop_down" at bounding box center [249, 316] width 221 height 33
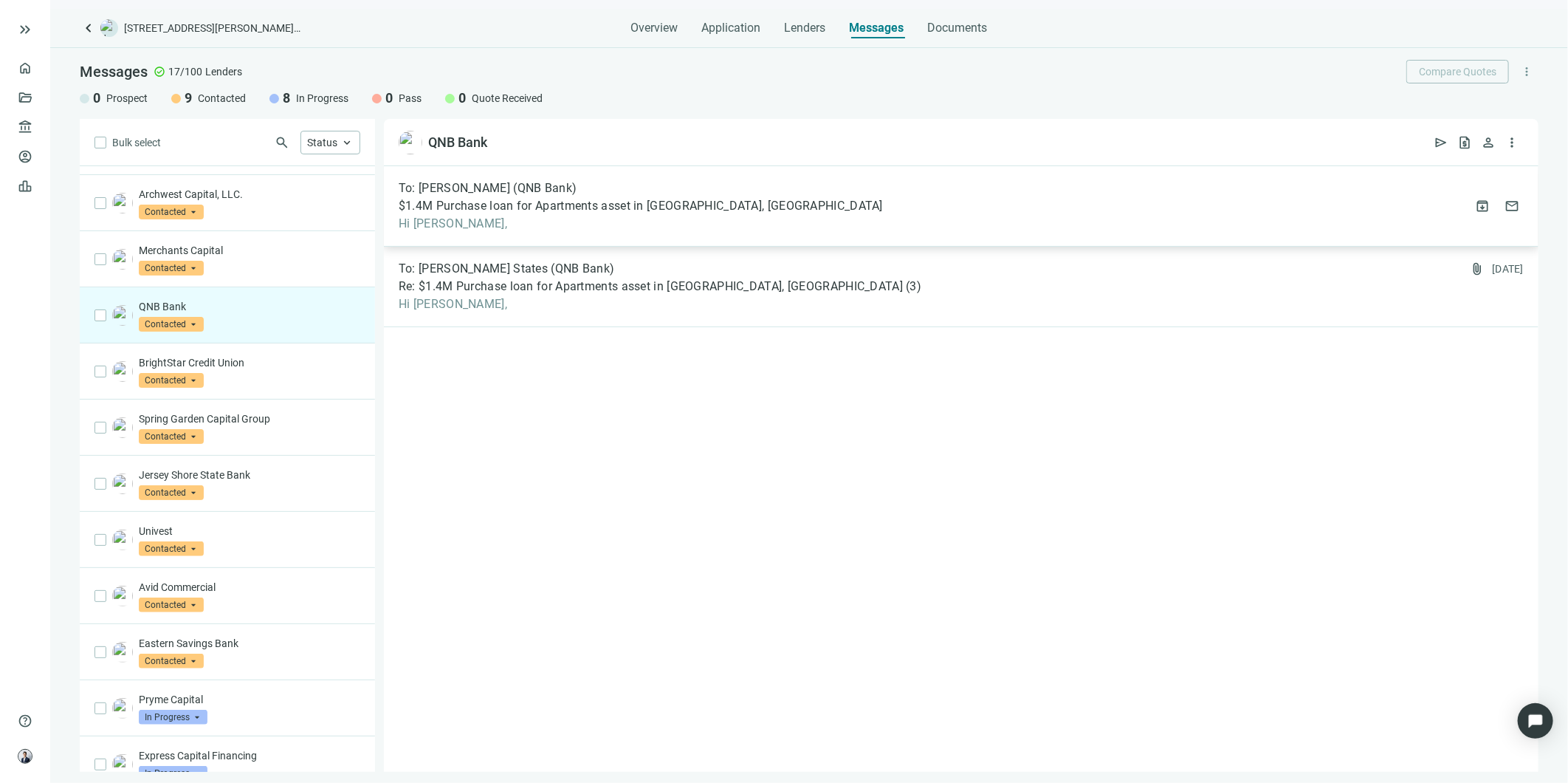
click at [695, 240] on div "To: [PERSON_NAME] (QNB Bank) $1.4M Purchase loan for Apartments asset in [GEOGR…" at bounding box center [961, 207] width 1155 height 81
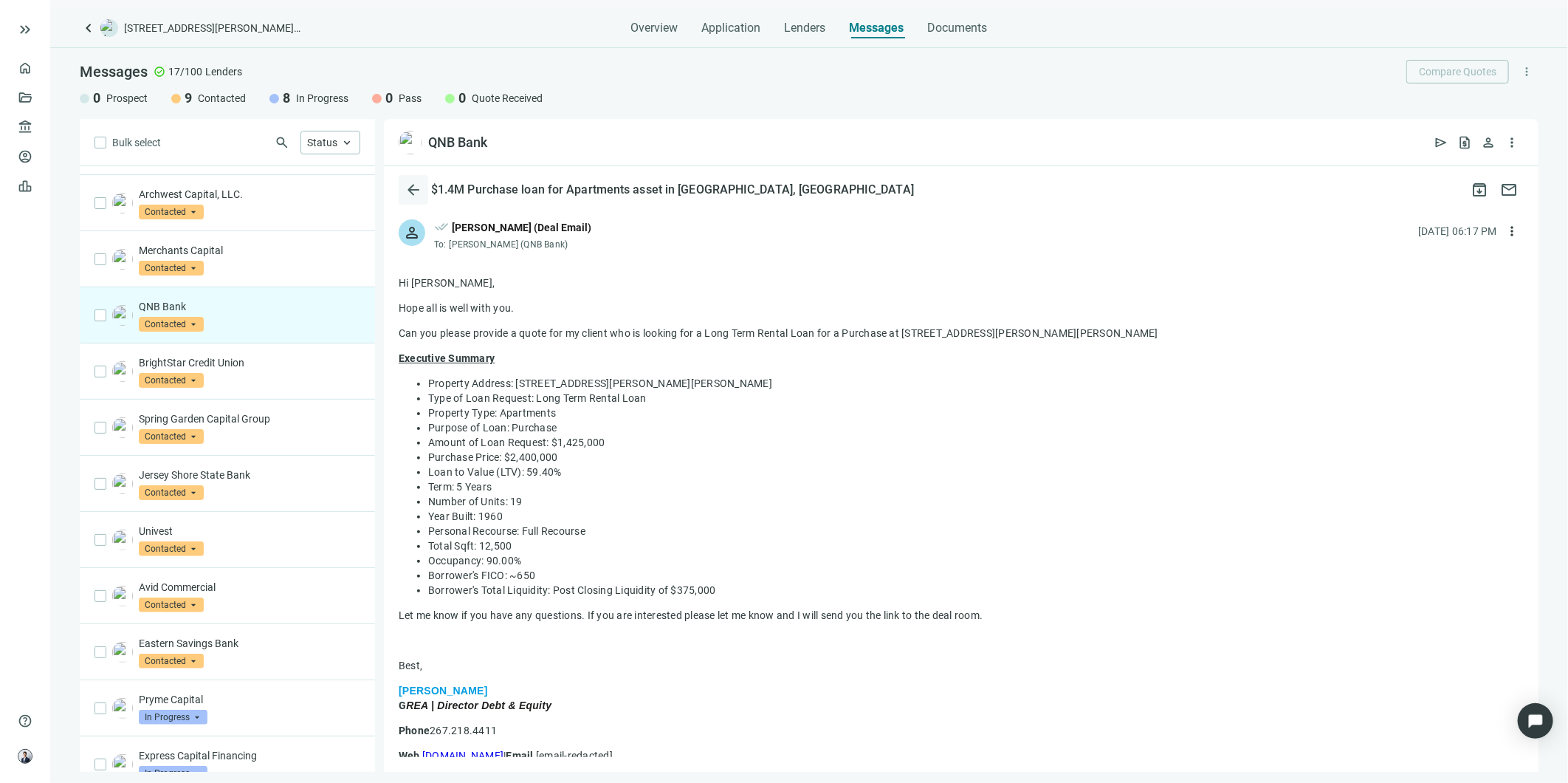
click at [413, 188] on span "arrow_back" at bounding box center [413, 190] width 18 height 18
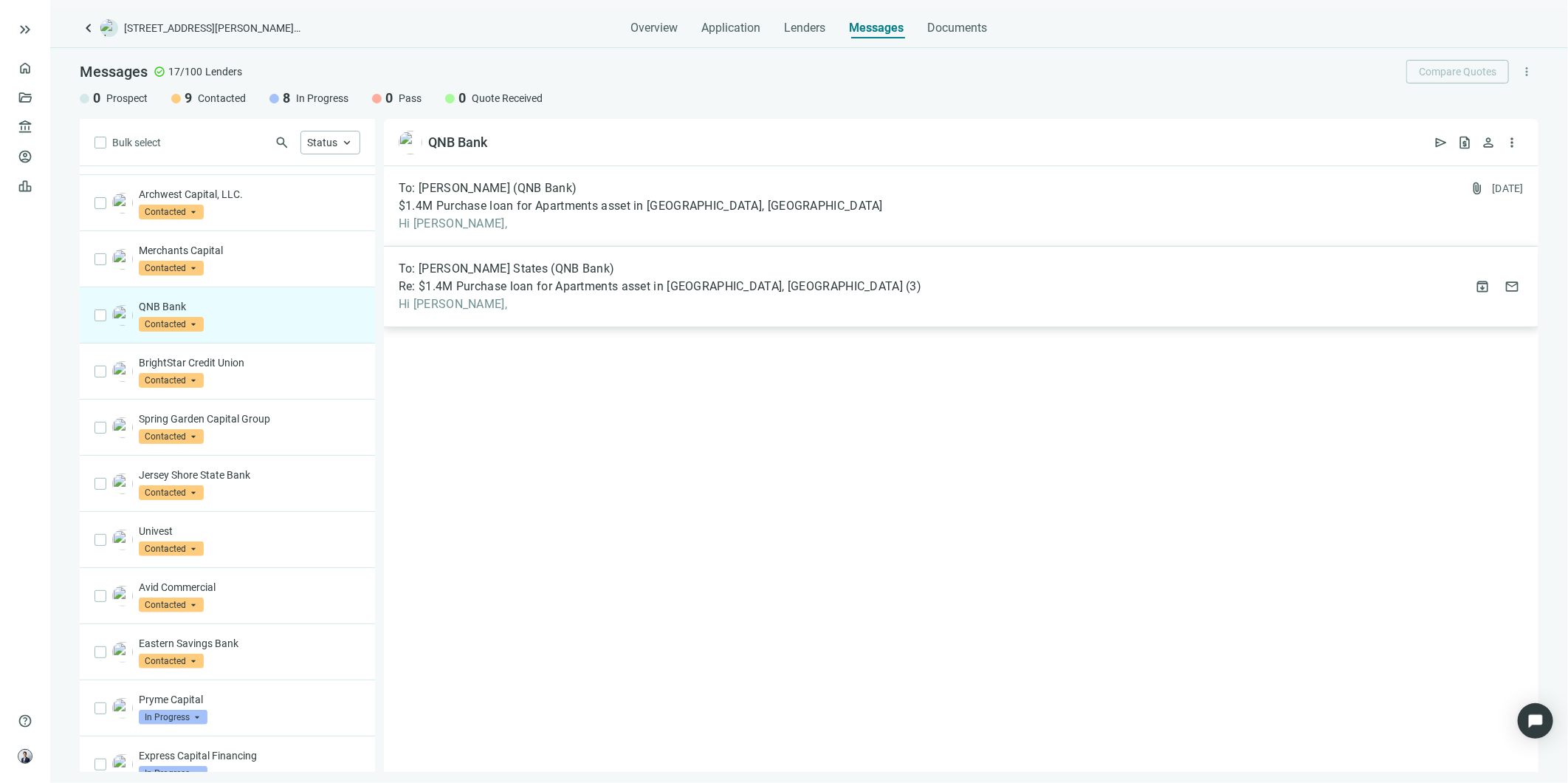
click at [549, 278] on div "To: [PERSON_NAME] (QNB Bank) Re: $1.4M Purchase loan for Apartments asset in [G…" at bounding box center [660, 286] width 523 height 51
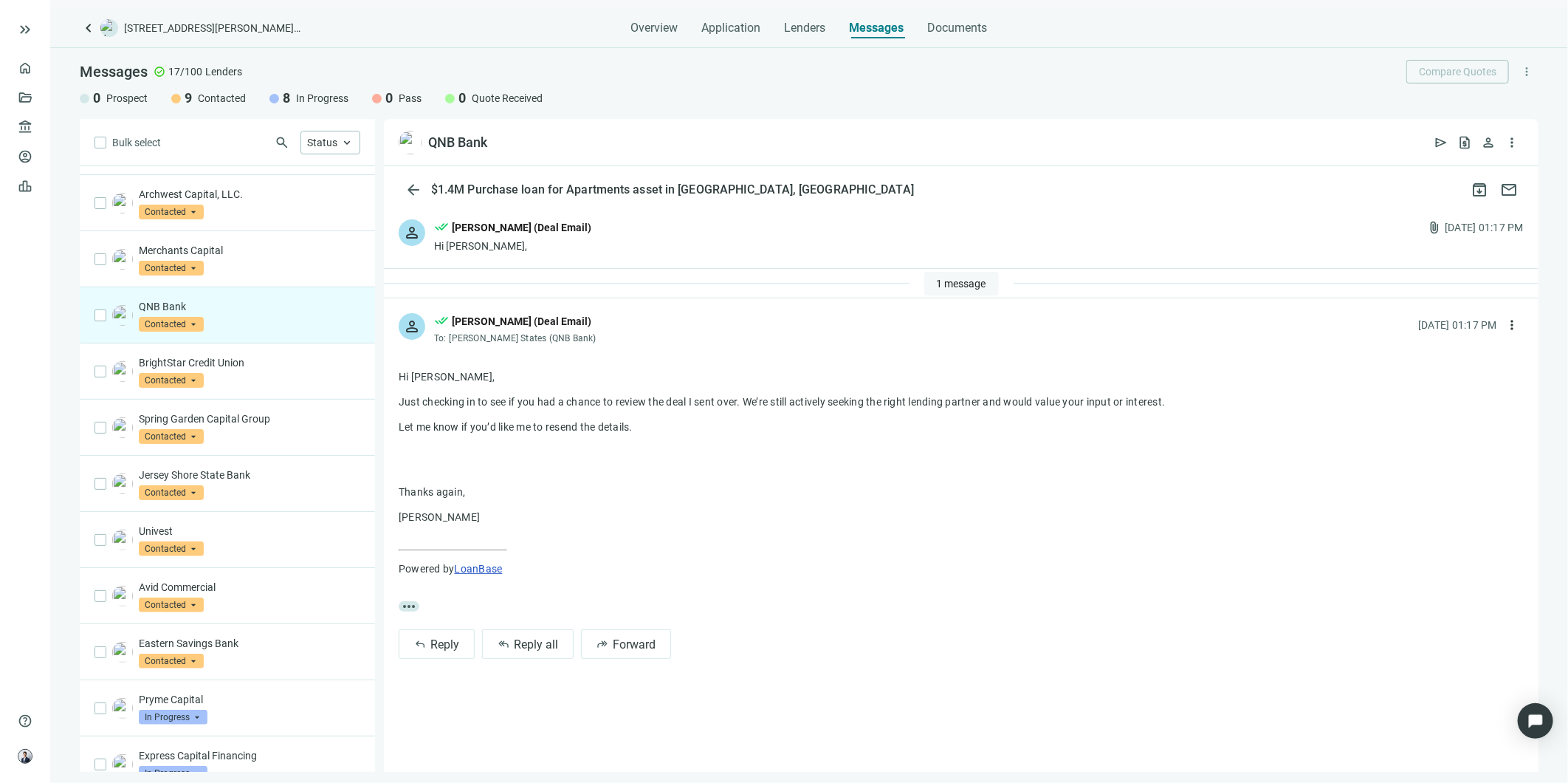
click at [924, 286] on button "1 message" at bounding box center [961, 284] width 75 height 24
